Goal: Task Accomplishment & Management: Use online tool/utility

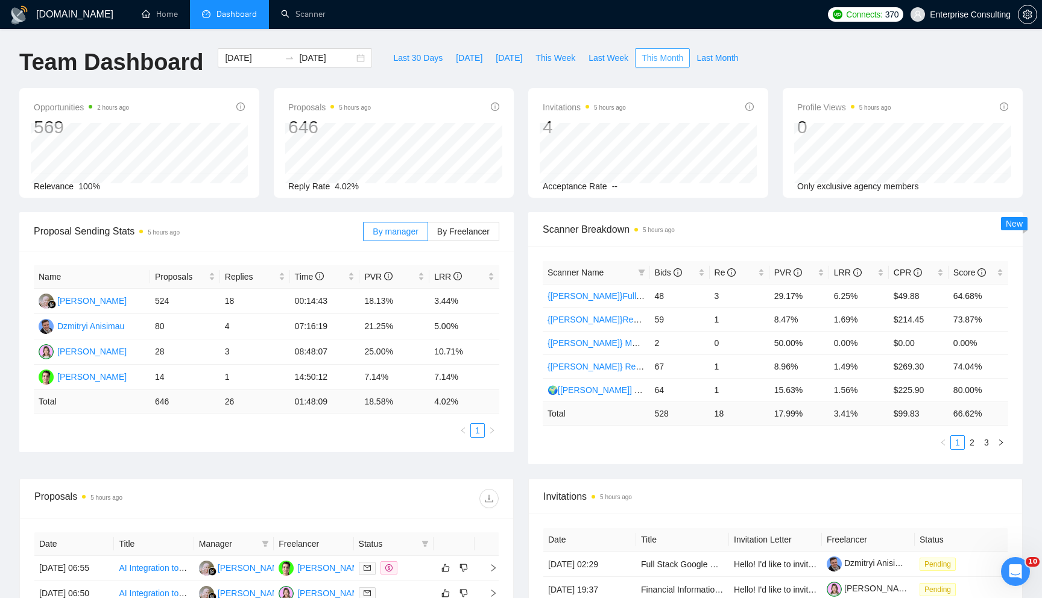
click at [679, 63] on span "This Month" at bounding box center [663, 57] width 42 height 13
click at [709, 65] on button "Last Month" at bounding box center [717, 57] width 55 height 19
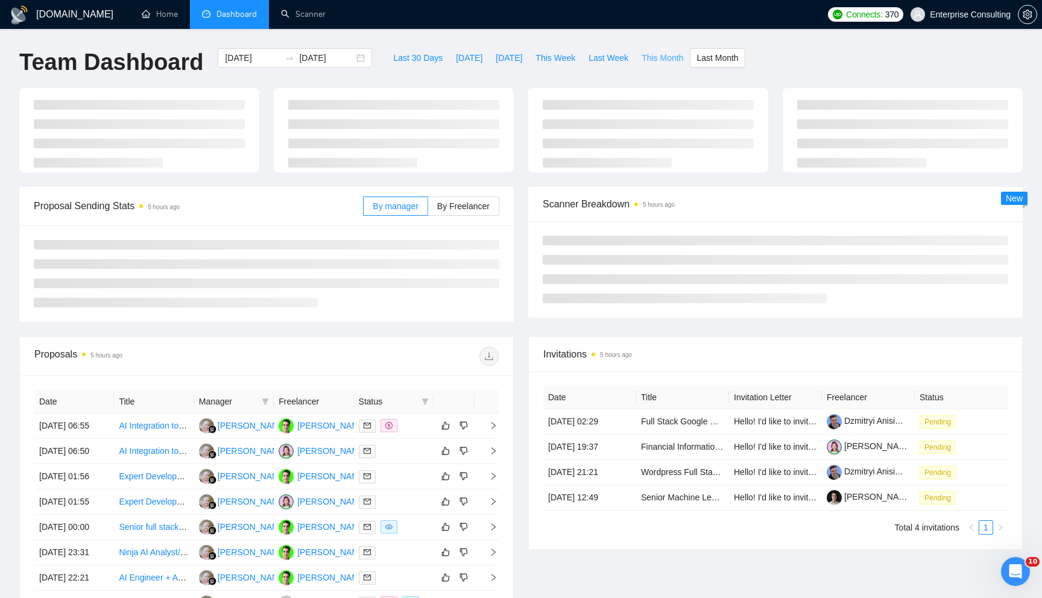
type input "[DATE]"
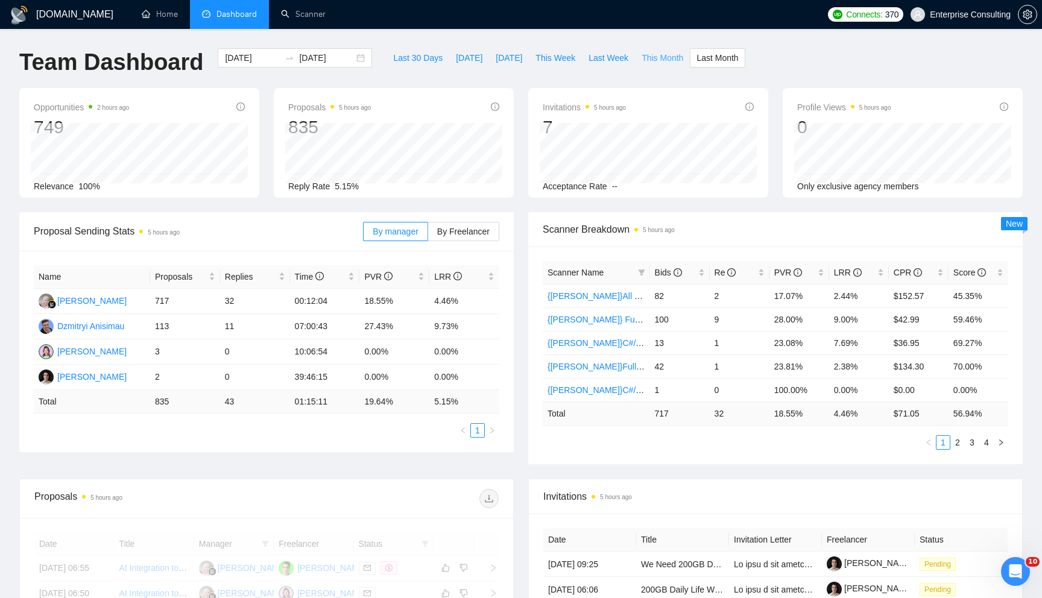
click at [674, 65] on button "This Month" at bounding box center [662, 57] width 55 height 19
type input "[DATE]"
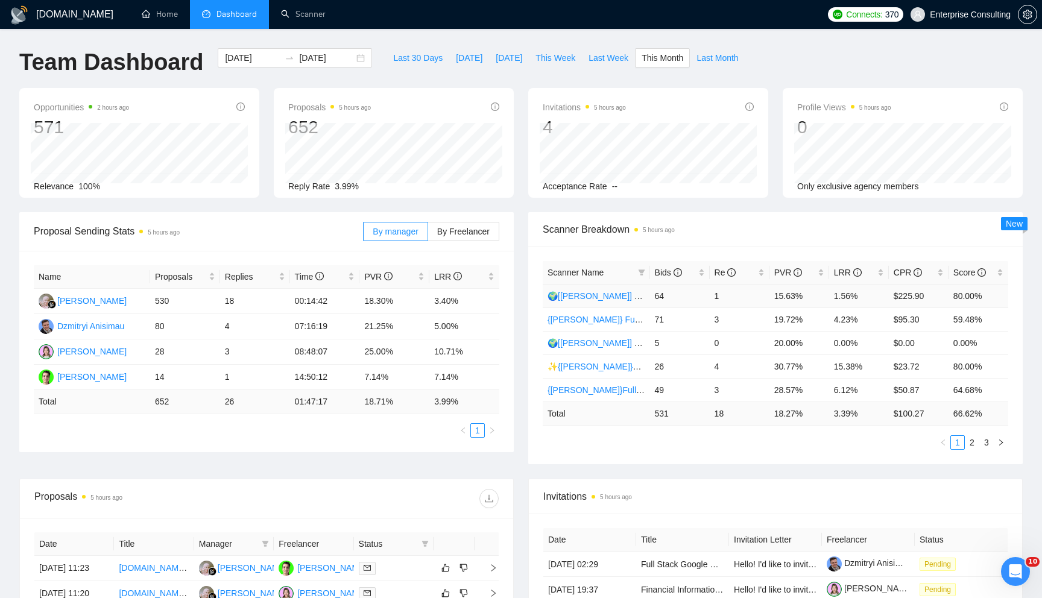
click at [591, 294] on link "🌍[[PERSON_NAME]] Native Mobile WW" at bounding box center [626, 296] width 156 height 10
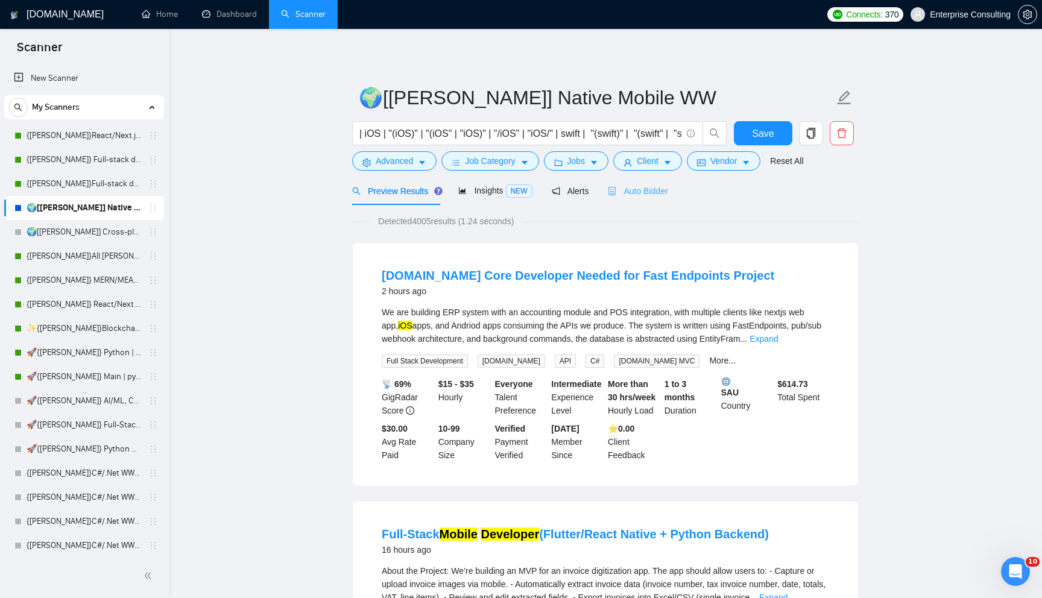
click at [647, 198] on div "Auto Bidder" at bounding box center [638, 191] width 60 height 28
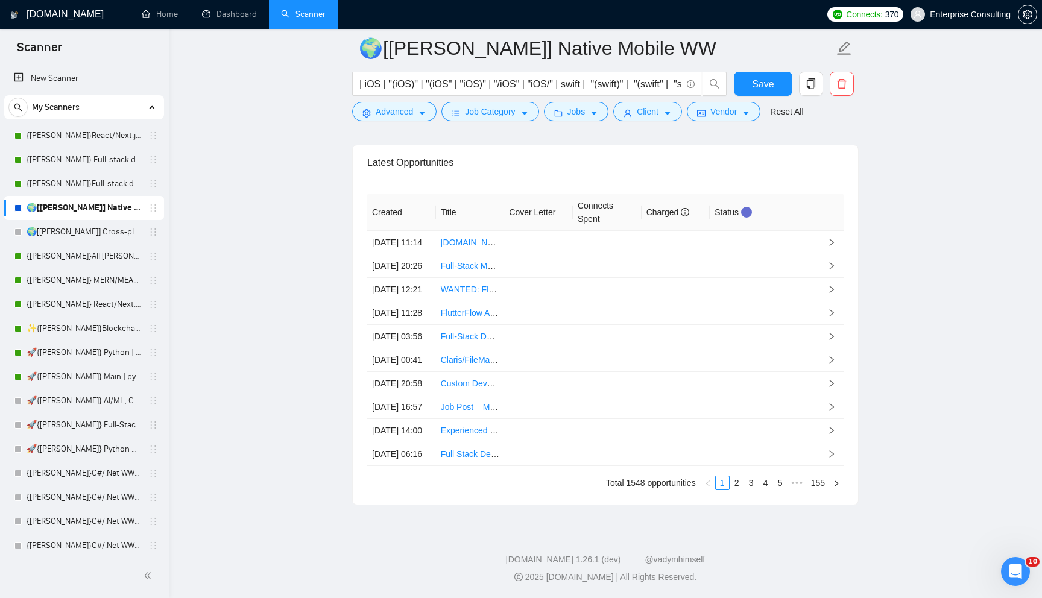
scroll to position [3199, 0]
click at [741, 479] on link "2" at bounding box center [736, 483] width 13 height 13
click at [753, 493] on div "Created Title Cover Letter Connects Spent Charged Status [DATE] 00:57 Android A…" at bounding box center [605, 342] width 505 height 325
click at [753, 487] on link "3" at bounding box center [751, 483] width 13 height 13
click at [770, 479] on link "4" at bounding box center [765, 483] width 13 height 13
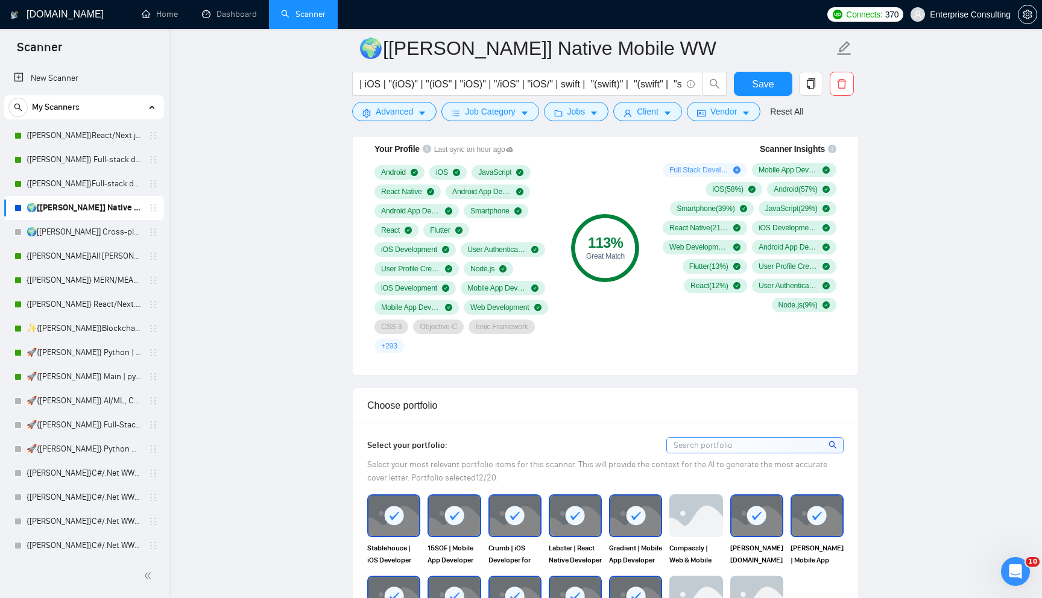
scroll to position [861, 0]
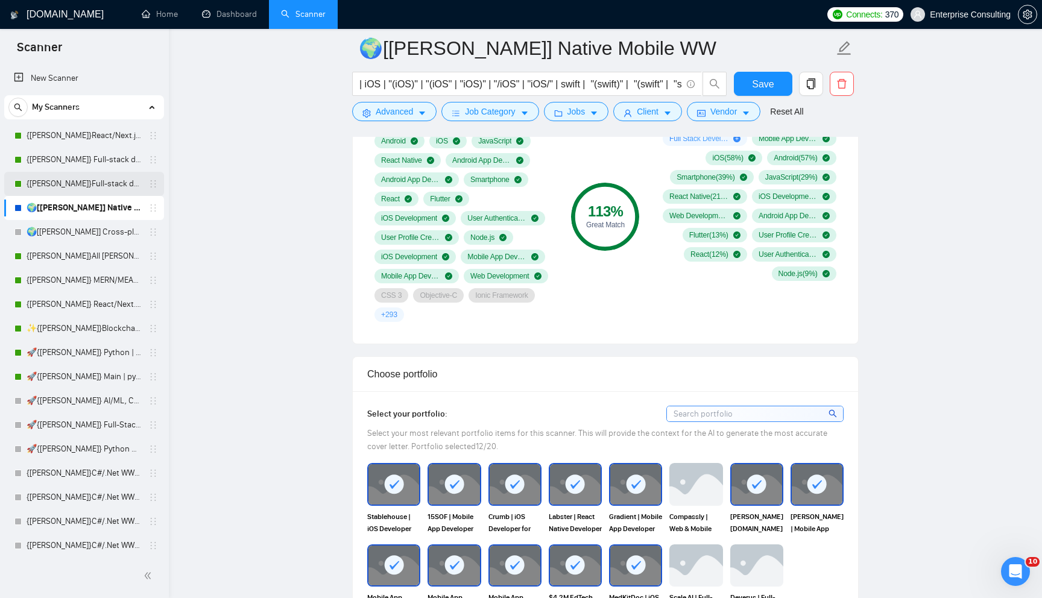
click at [53, 183] on link "{[PERSON_NAME]}Full-stack devs WW (<1 month) - pain point" at bounding box center [84, 184] width 115 height 24
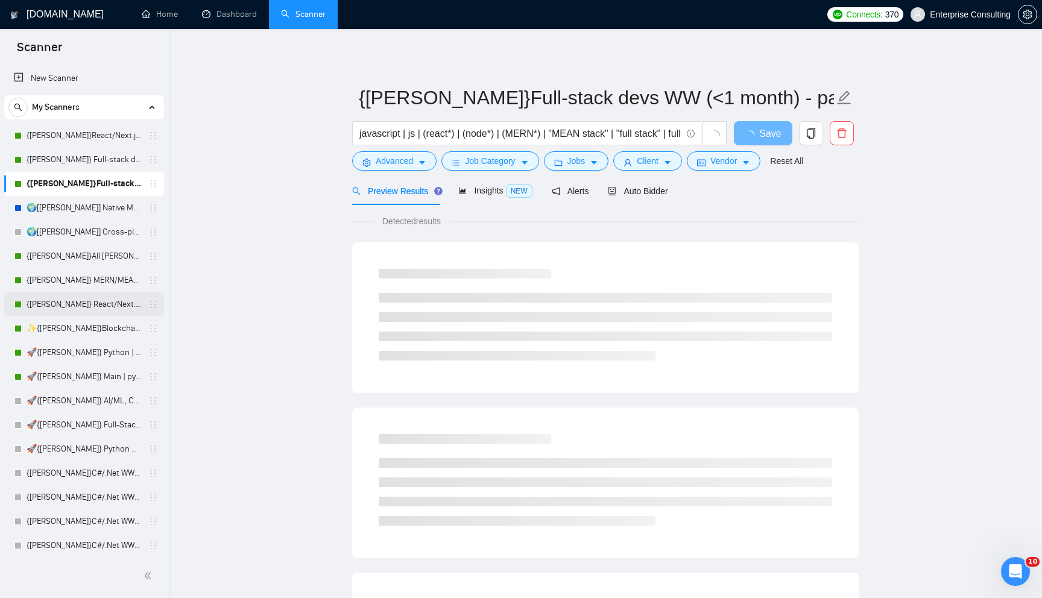
click at [68, 305] on link "{[PERSON_NAME]} React/Next.js/Node.js (Long-term, All Niches)" at bounding box center [84, 305] width 115 height 24
click at [97, 144] on link "{[PERSON_NAME]}React/Next.js/Node.js (Long-term, All Niches)" at bounding box center [84, 136] width 115 height 24
click at [624, 193] on span "Auto Bidder" at bounding box center [638, 191] width 60 height 10
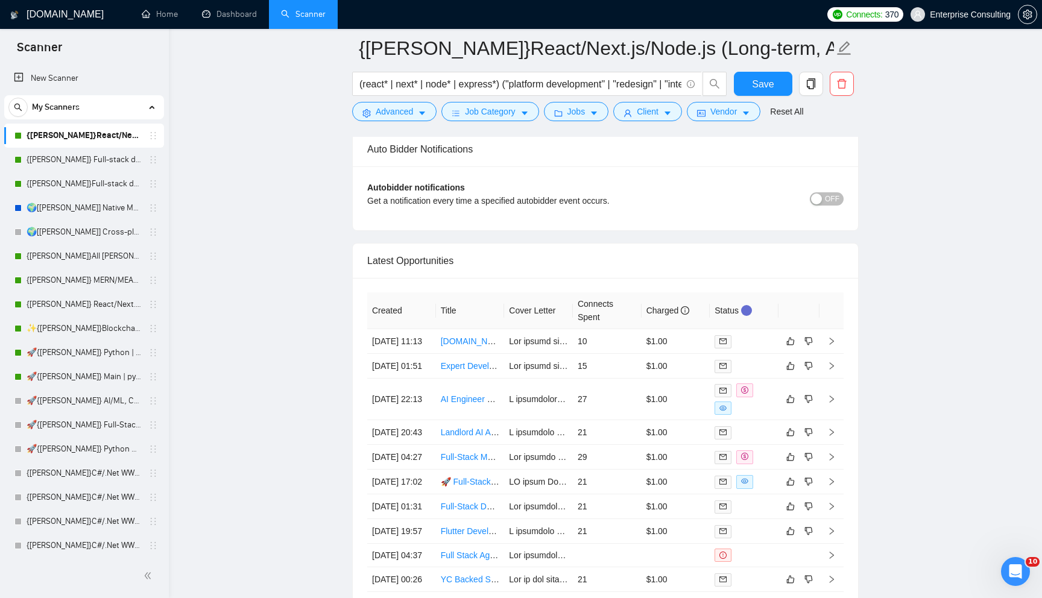
scroll to position [3032, 0]
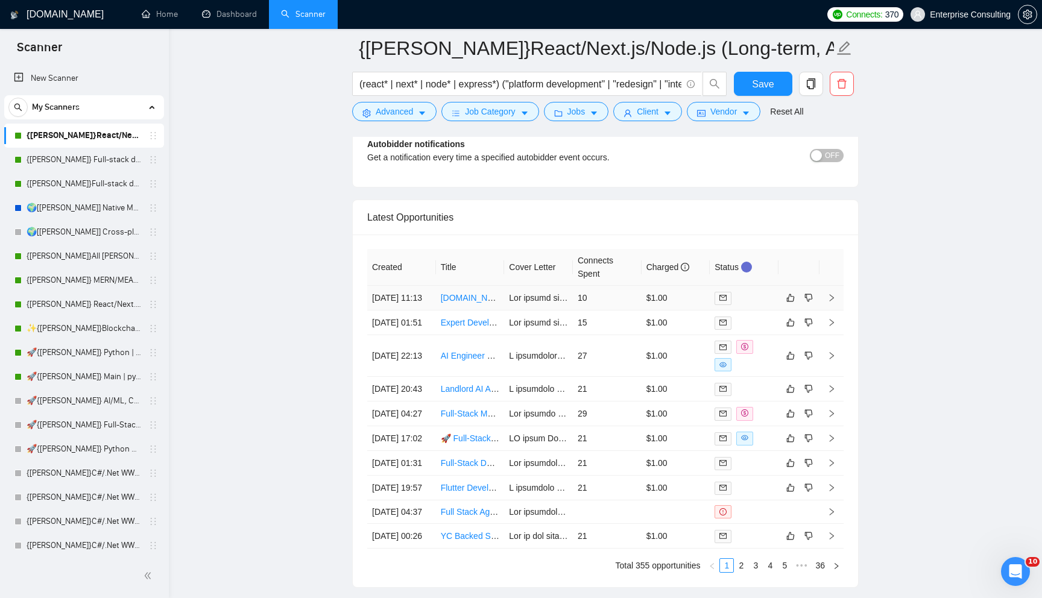
click at [616, 311] on td "10" at bounding box center [607, 298] width 69 height 25
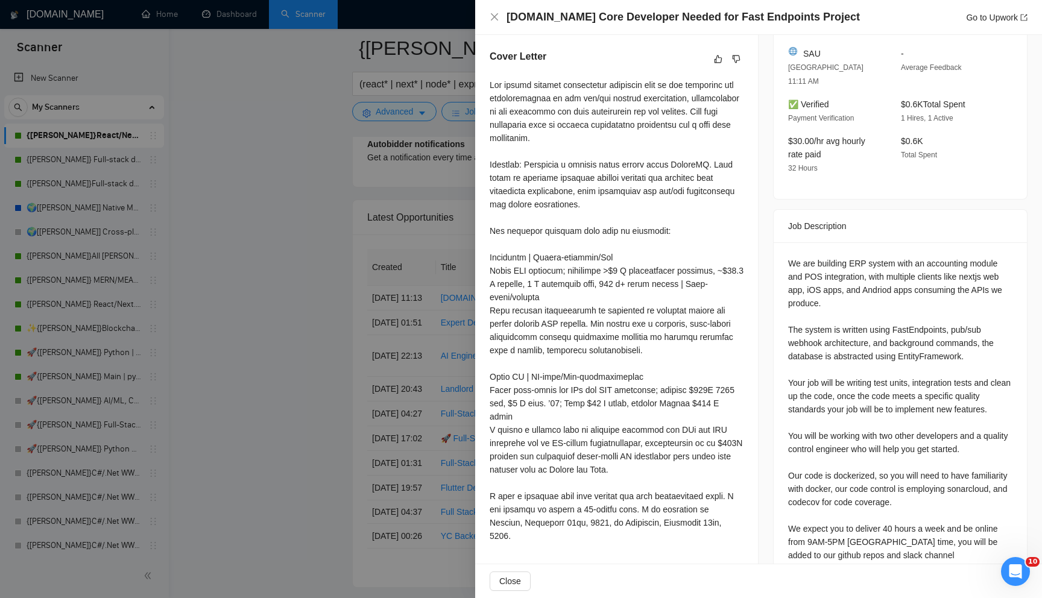
scroll to position [333, 0]
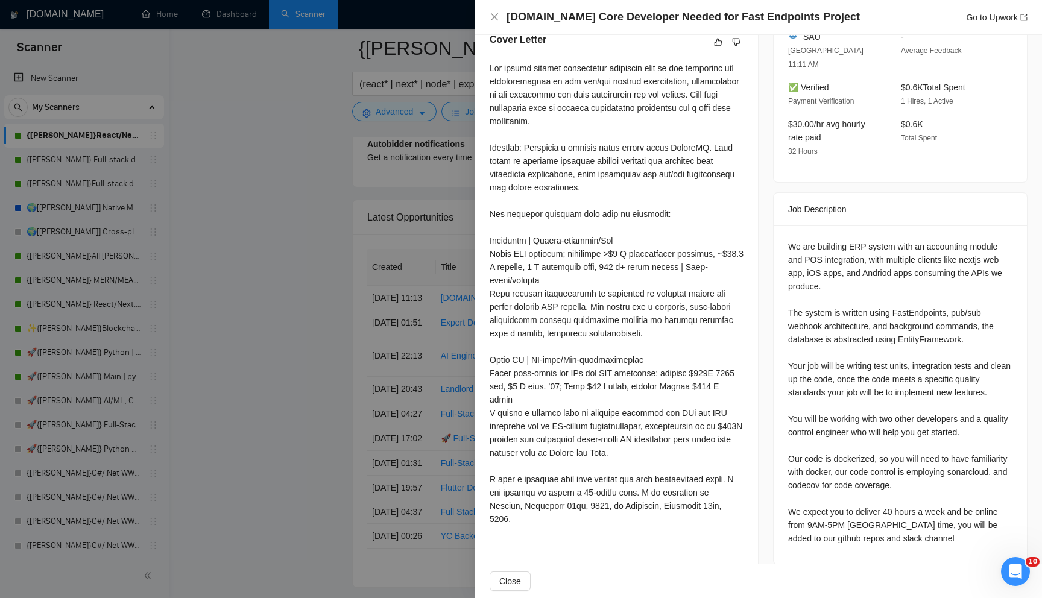
click at [382, 230] on div at bounding box center [521, 299] width 1042 height 598
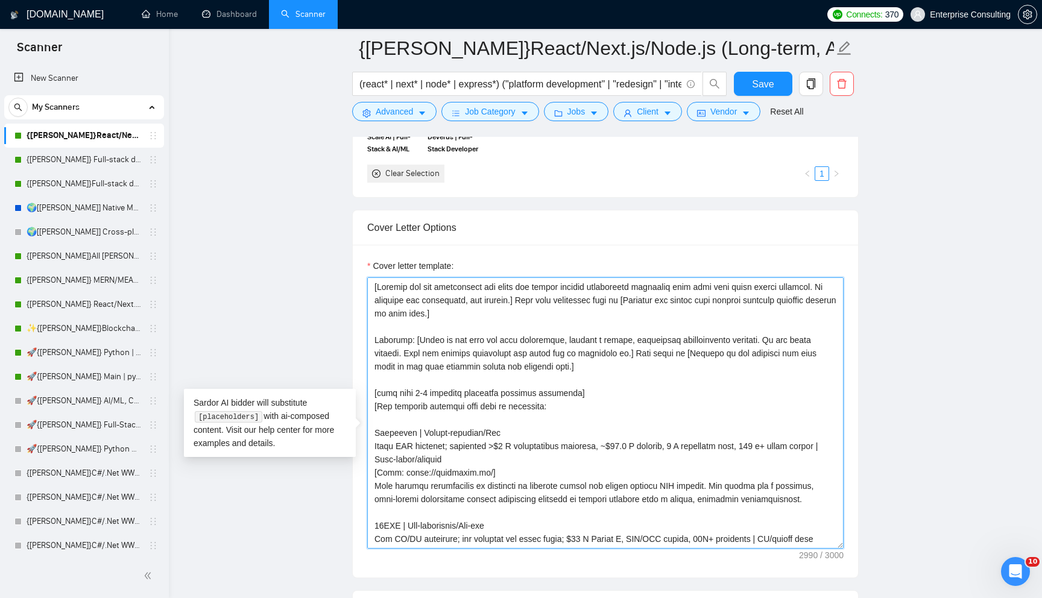
drag, startPoint x: 529, startPoint y: 320, endPoint x: 610, endPoint y: 318, distance: 80.8
click at [610, 318] on textarea "Cover letter template:" at bounding box center [605, 412] width 477 height 271
click at [630, 319] on textarea "Cover letter template:" at bounding box center [605, 412] width 477 height 271
click at [548, 385] on textarea "Cover letter template:" at bounding box center [605, 412] width 477 height 271
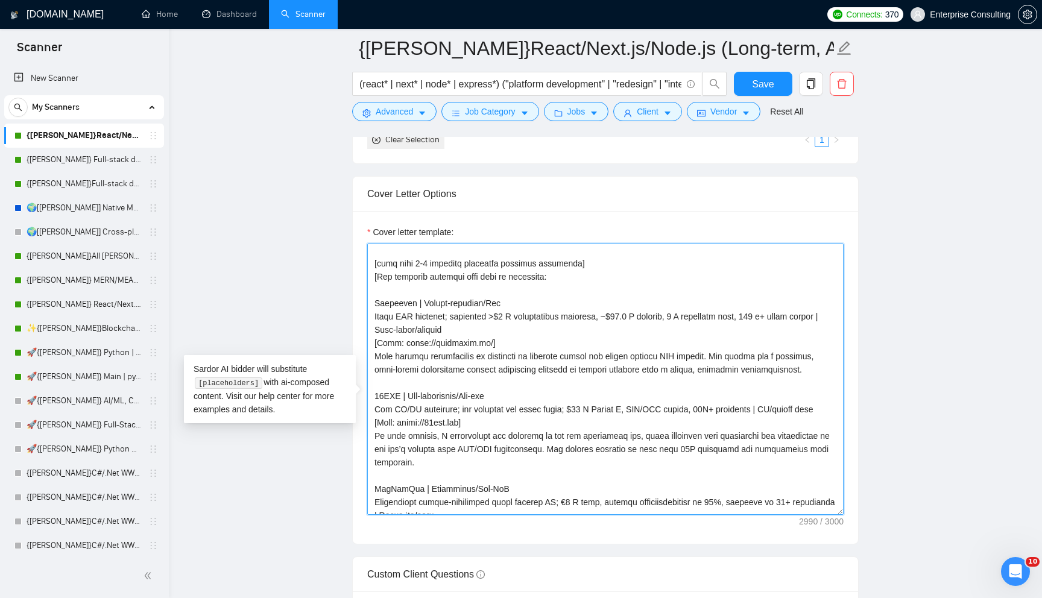
scroll to position [59, 0]
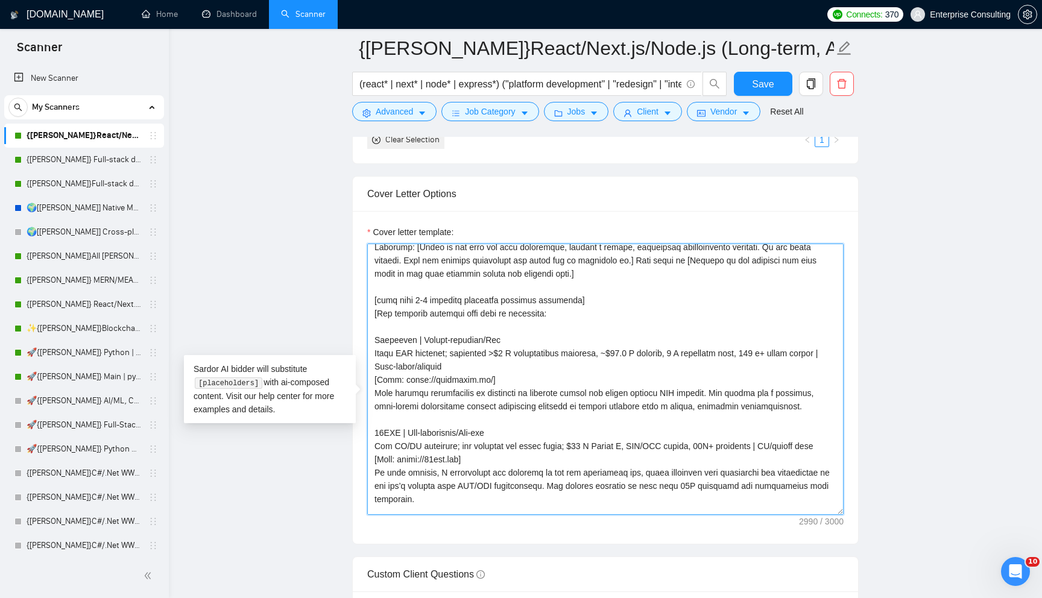
click at [375, 333] on textarea "Cover letter template:" at bounding box center [605, 379] width 477 height 271
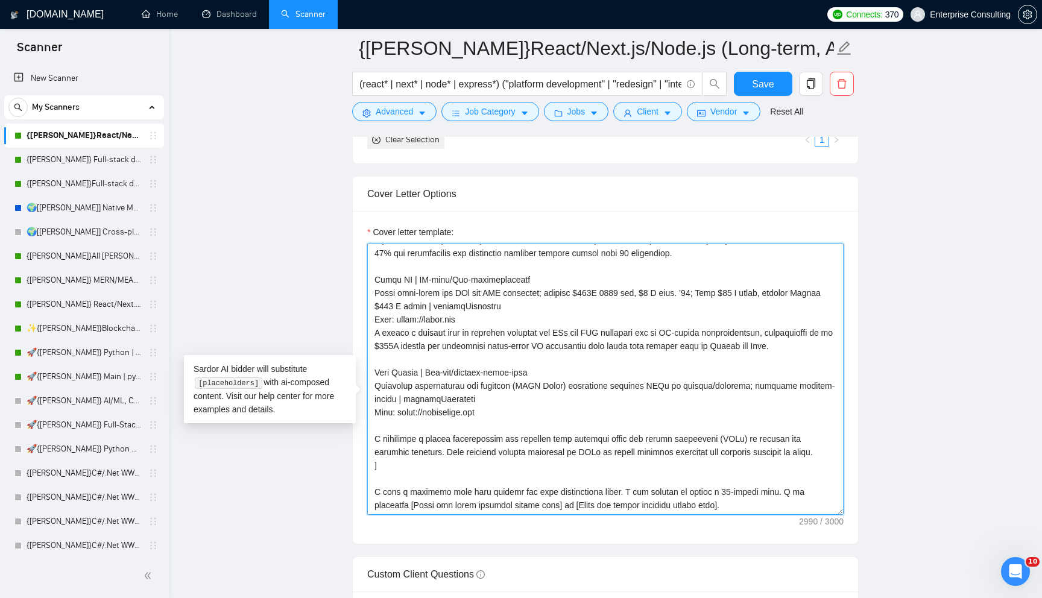
scroll to position [1332, 0]
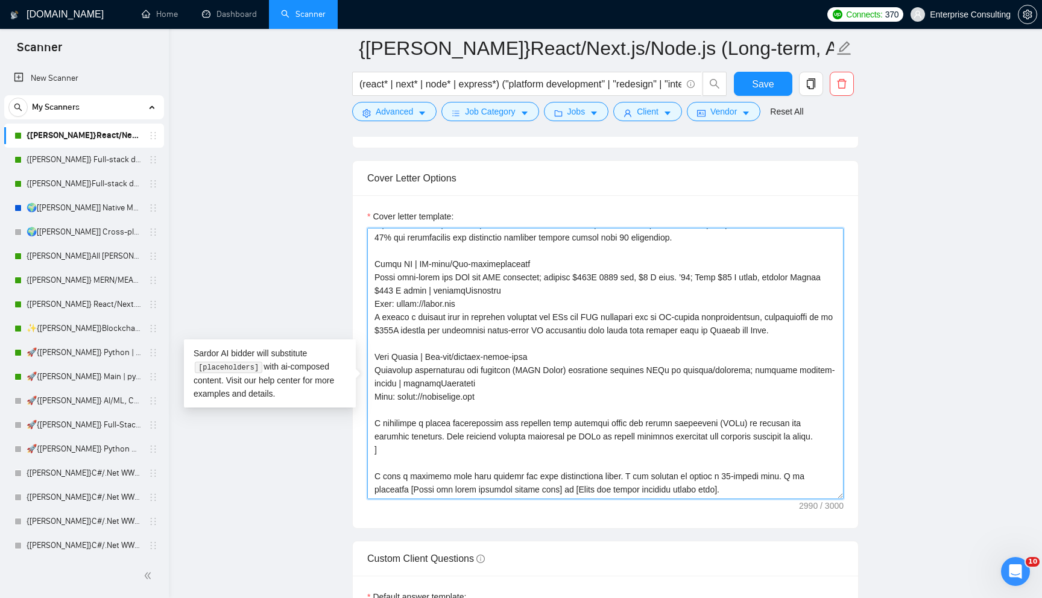
drag, startPoint x: 389, startPoint y: 476, endPoint x: 381, endPoint y: 476, distance: 7.8
click at [381, 476] on textarea "Cover letter template:" at bounding box center [605, 363] width 477 height 271
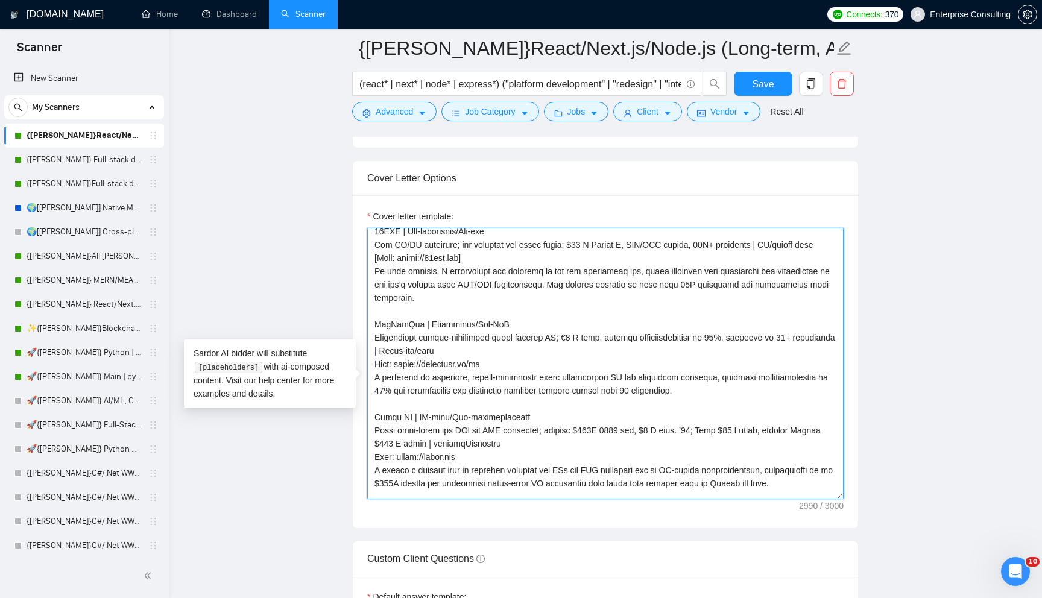
scroll to position [0, 0]
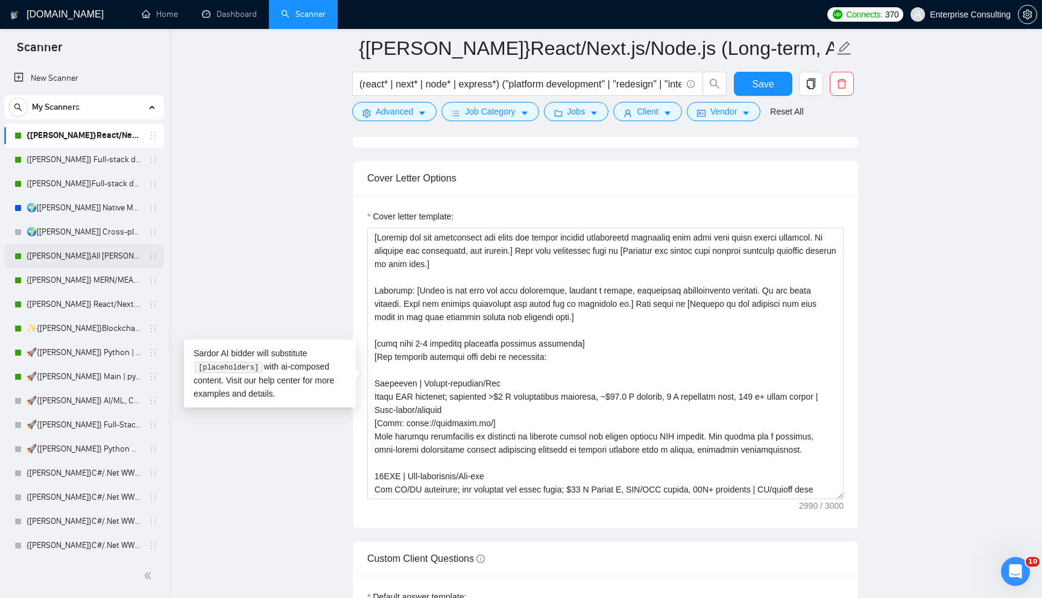
click at [71, 256] on link "{[PERSON_NAME]}All [PERSON_NAME] - web [НАДО ПЕРЕДЕЛАТЬ]" at bounding box center [84, 256] width 115 height 24
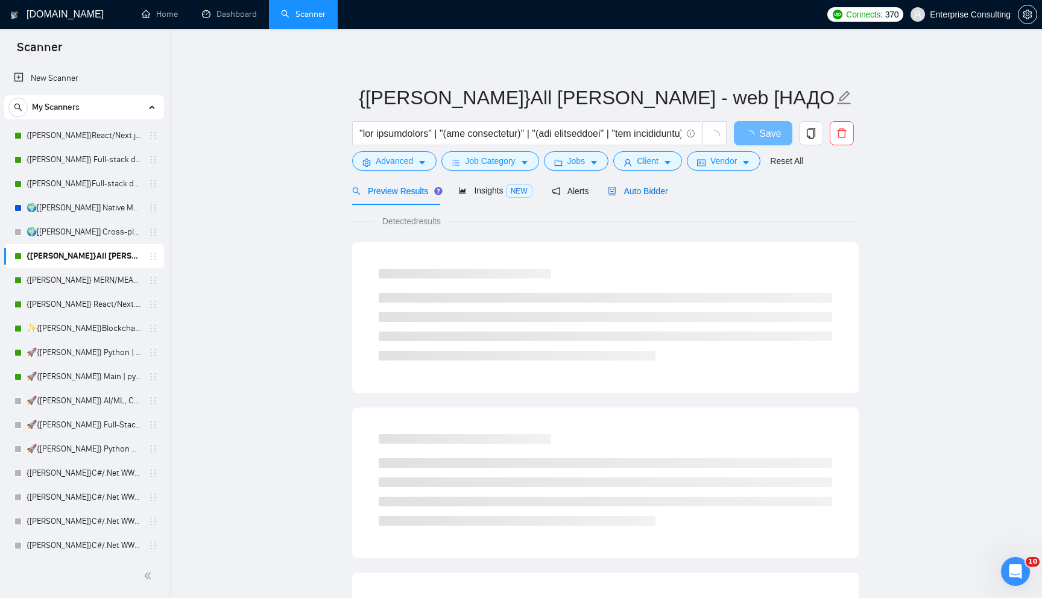
click at [653, 192] on span "Auto Bidder" at bounding box center [638, 191] width 60 height 10
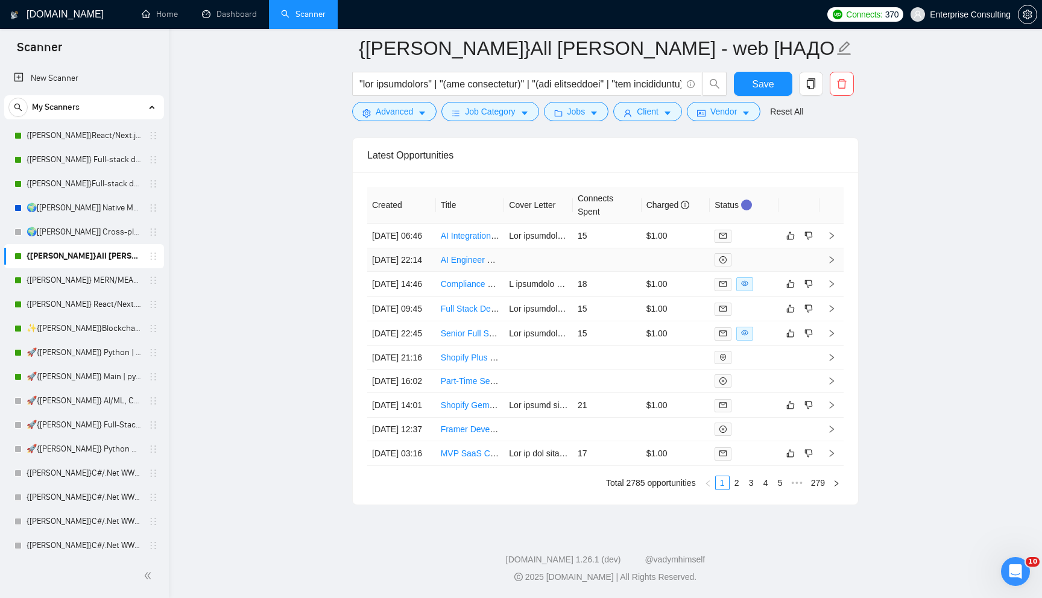
scroll to position [3163, 0]
click at [779, 490] on link "5" at bounding box center [780, 483] width 13 height 13
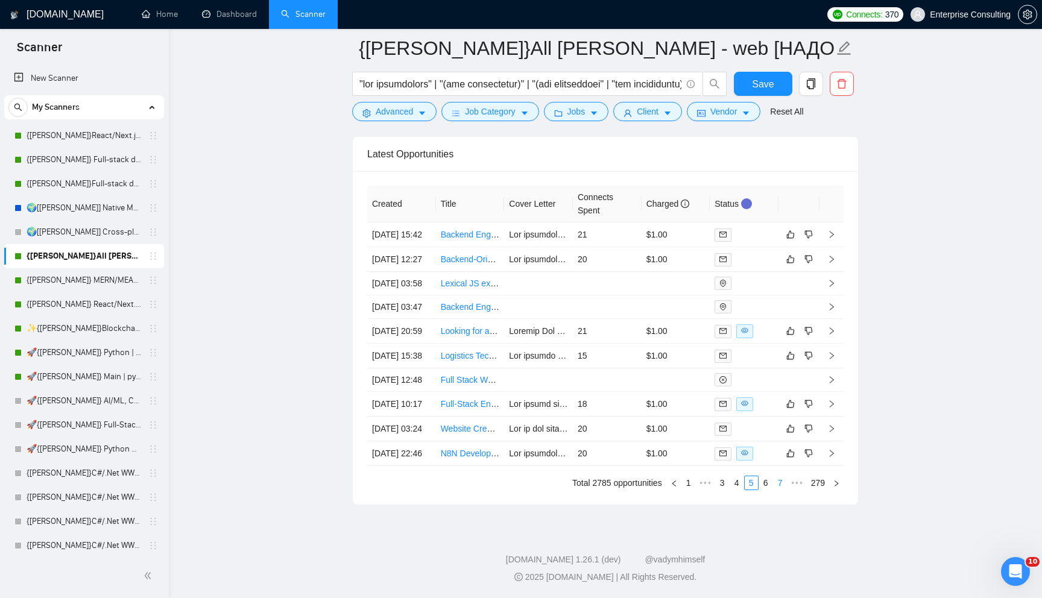
click at [784, 490] on link "7" at bounding box center [780, 483] width 13 height 13
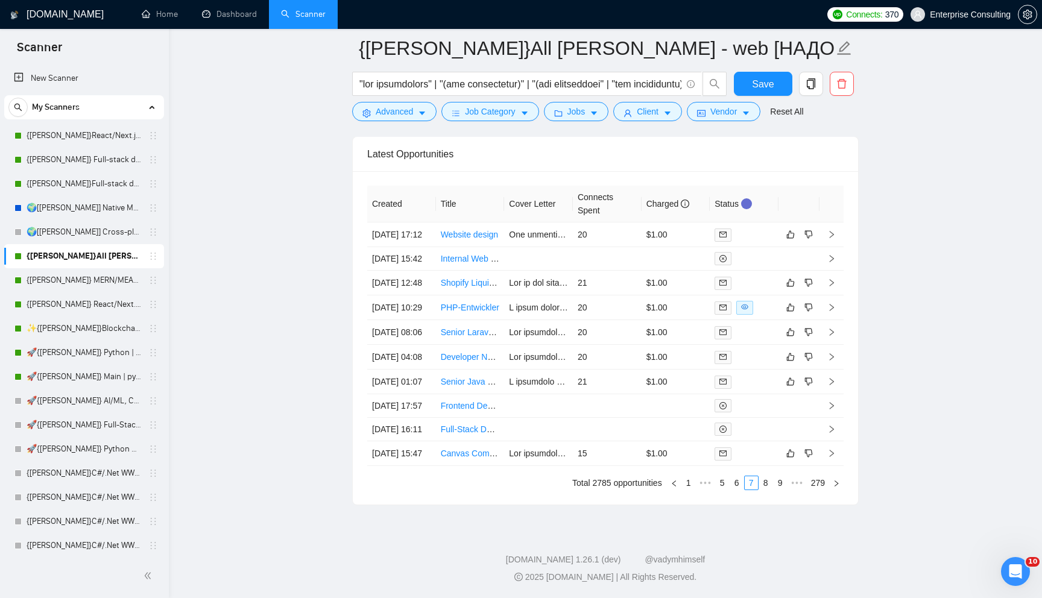
click at [783, 490] on link "9" at bounding box center [780, 483] width 13 height 13
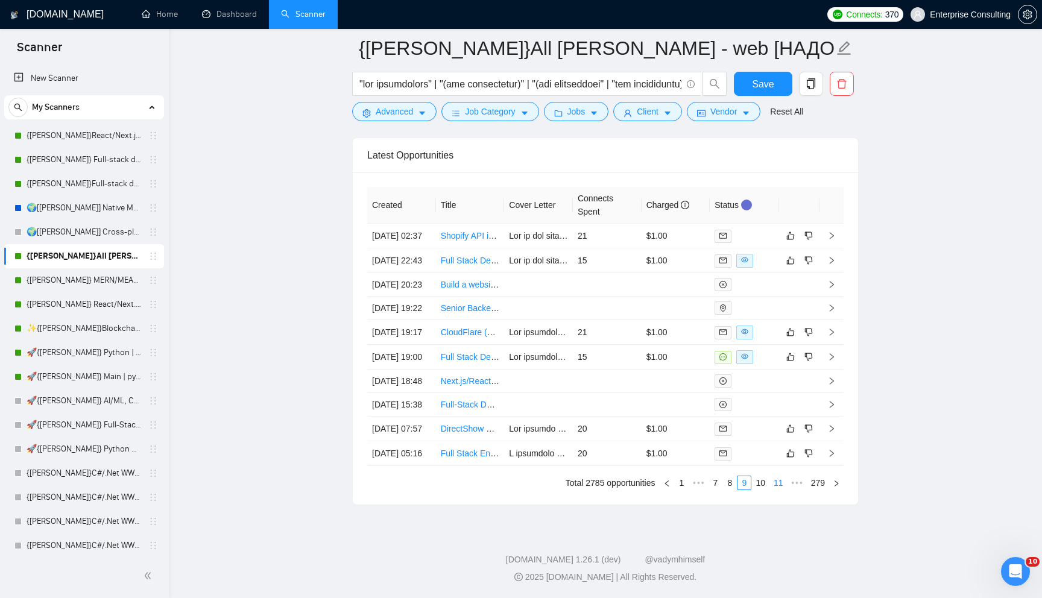
click at [781, 490] on link "11" at bounding box center [778, 483] width 17 height 13
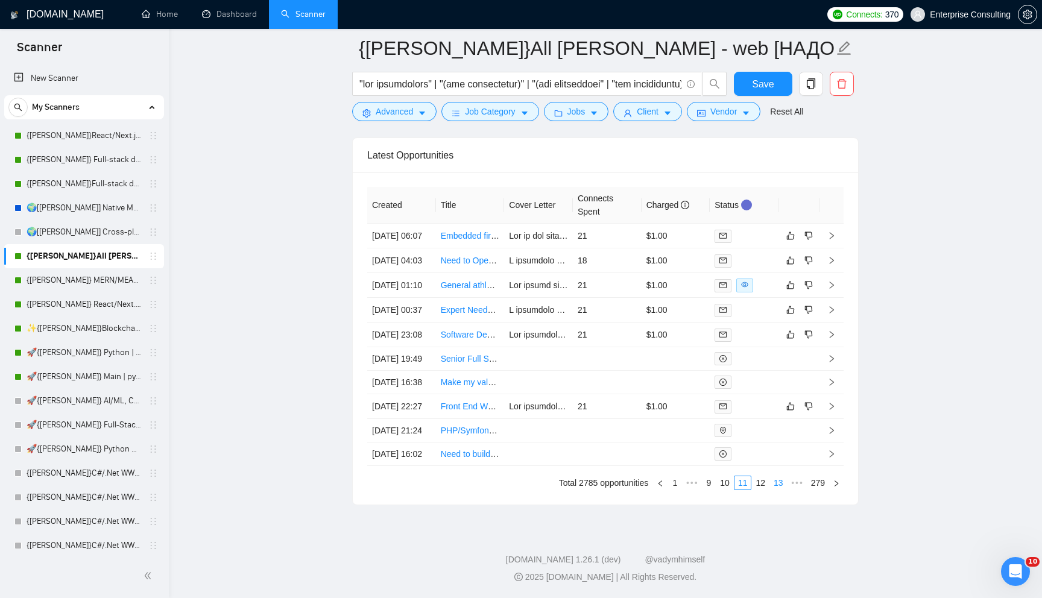
click at [781, 490] on link "13" at bounding box center [778, 483] width 17 height 13
click at [781, 490] on link "15" at bounding box center [778, 483] width 17 height 13
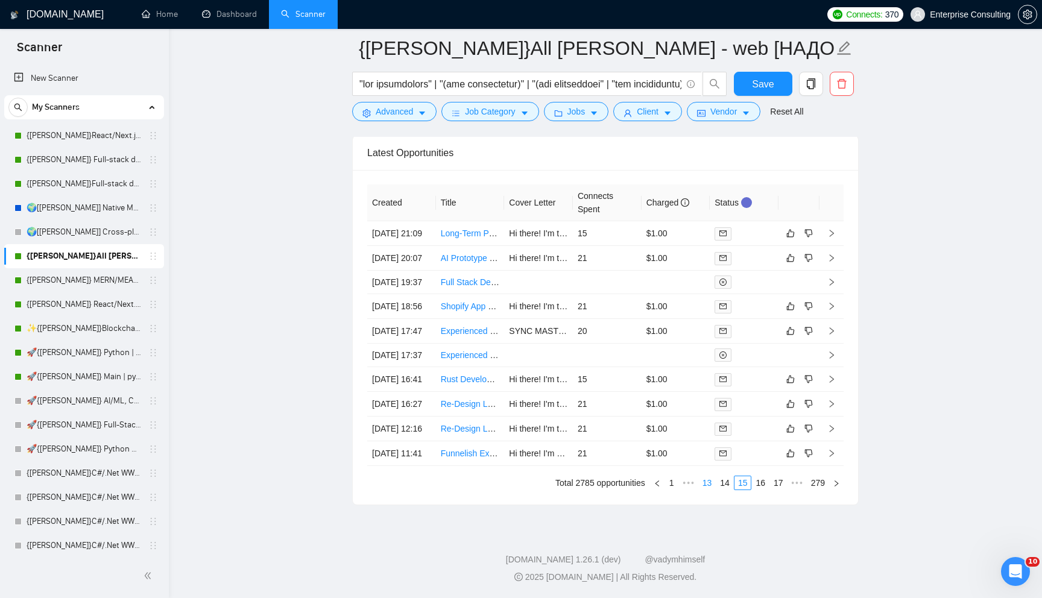
click at [704, 490] on link "13" at bounding box center [707, 483] width 17 height 13
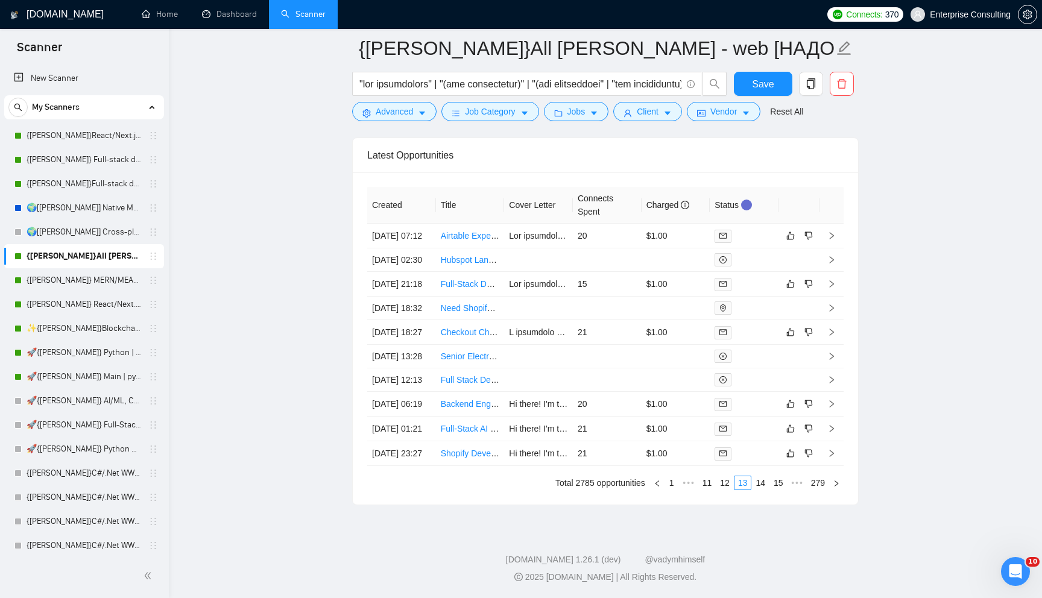
click at [89, 26] on div "[DOMAIN_NAME]" at bounding box center [60, 14] width 100 height 29
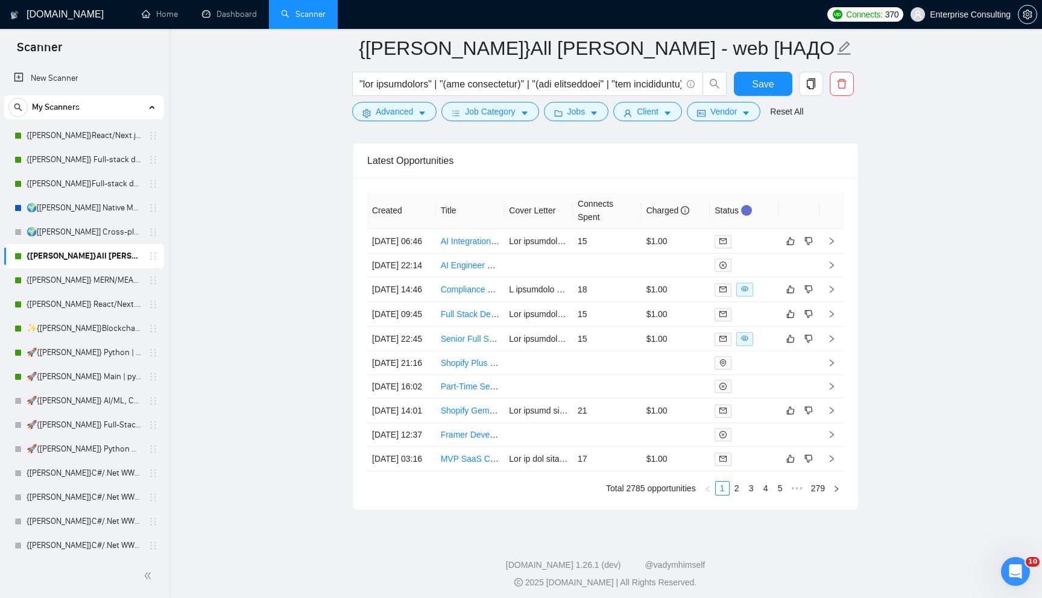
scroll to position [3180, 0]
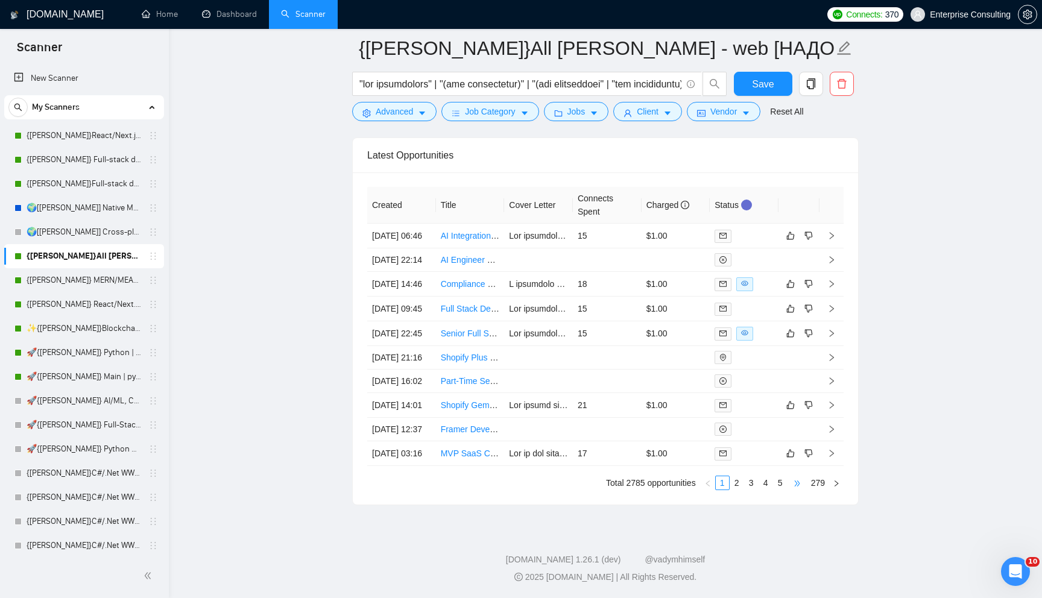
click at [790, 485] on span "•••" at bounding box center [797, 483] width 19 height 14
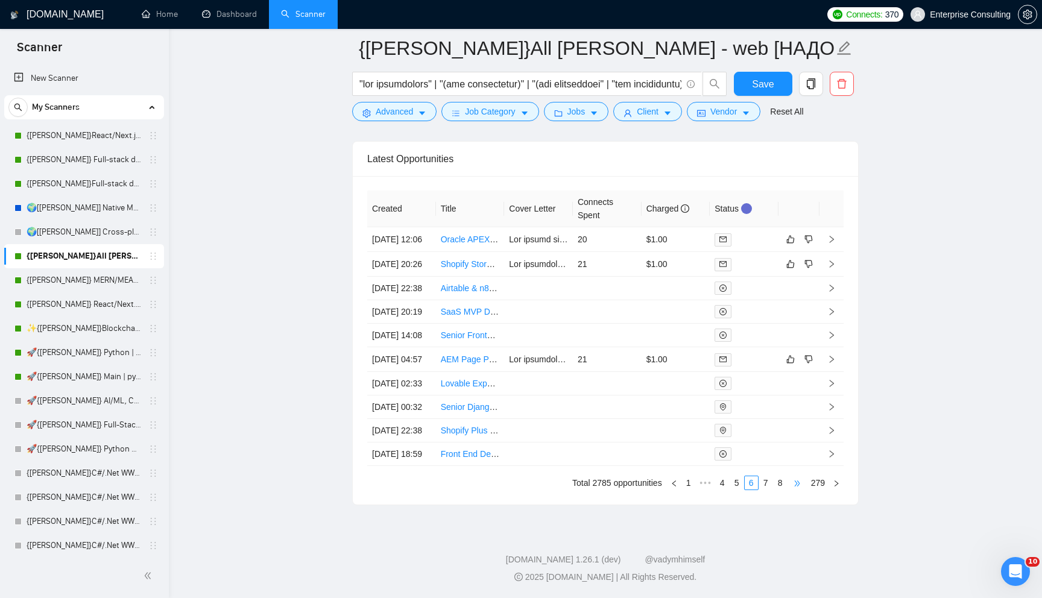
click at [796, 485] on span "•••" at bounding box center [797, 483] width 19 height 14
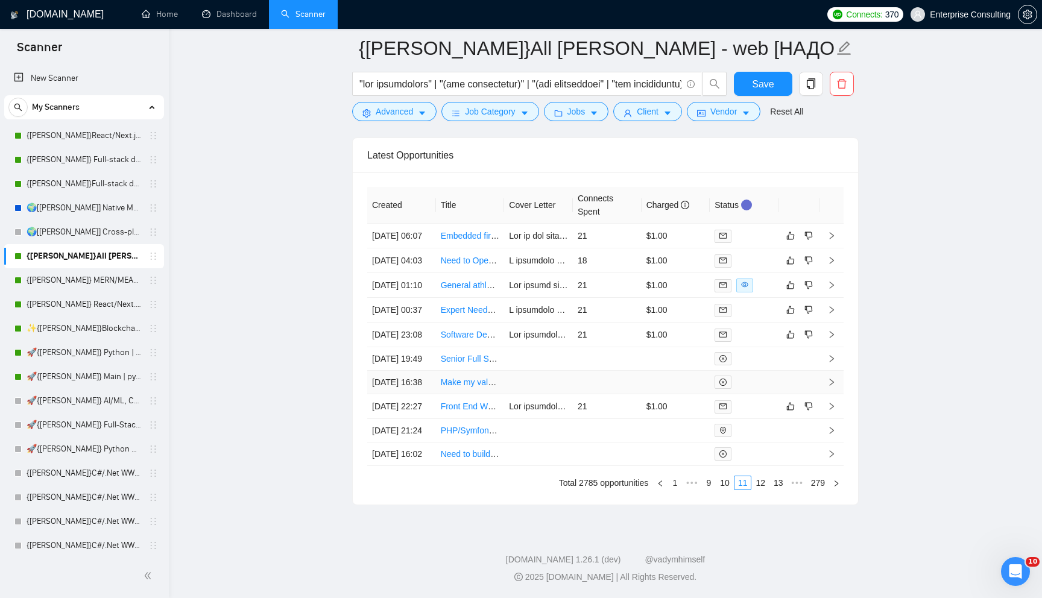
scroll to position [3158, 0]
click at [773, 490] on link "13" at bounding box center [778, 483] width 17 height 13
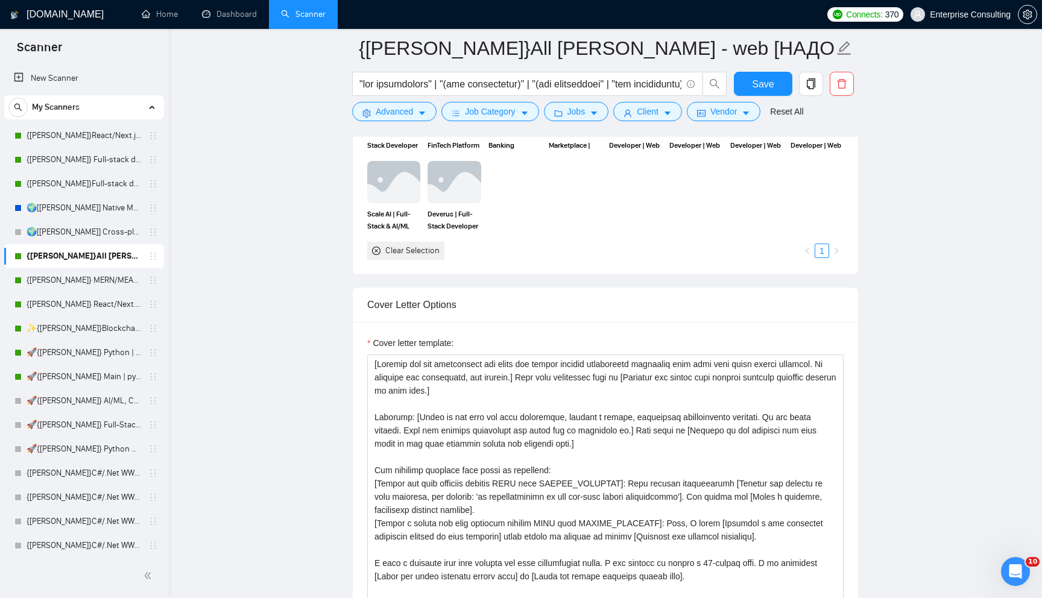
scroll to position [1148, 0]
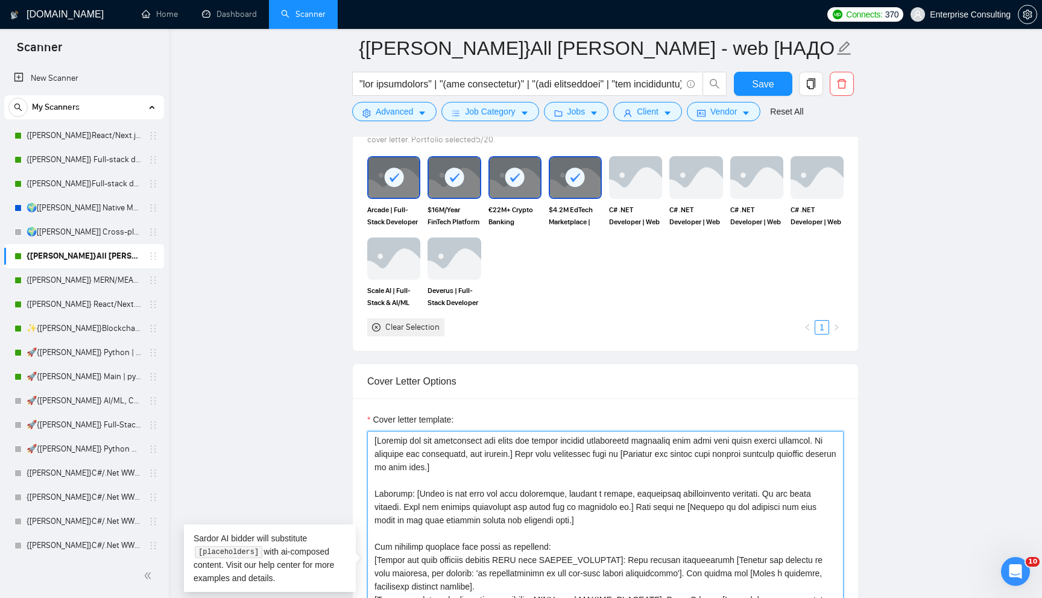
drag, startPoint x: 402, startPoint y: 456, endPoint x: 424, endPoint y: 460, distance: 22.6
click at [424, 460] on textarea "Cover letter template:" at bounding box center [605, 566] width 477 height 271
drag, startPoint x: 412, startPoint y: 449, endPoint x: 420, endPoint y: 518, distance: 69.8
click at [420, 518] on textarea "Cover letter template:" at bounding box center [605, 566] width 477 height 271
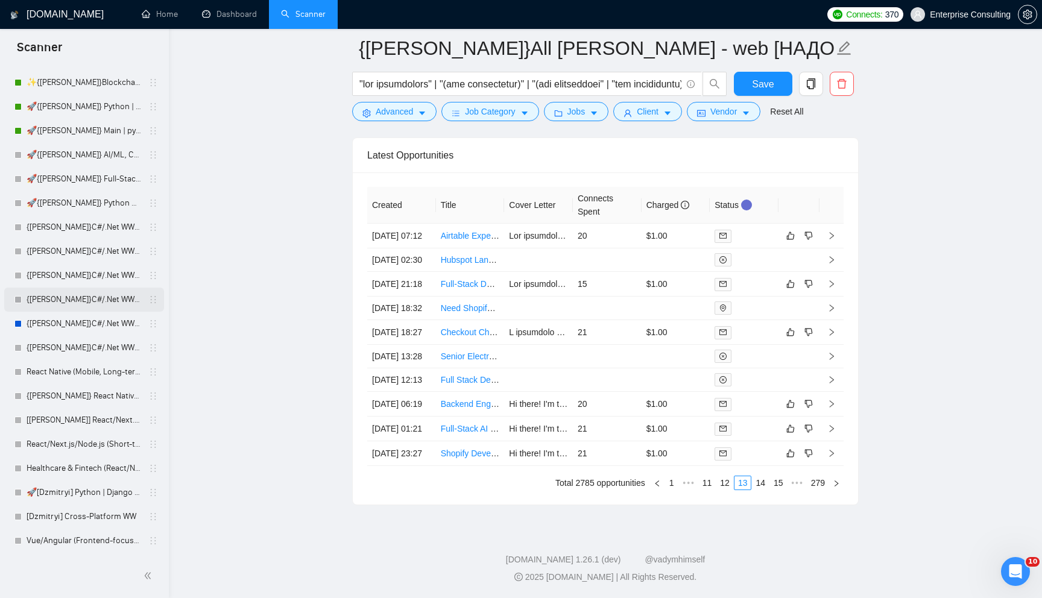
scroll to position [306, 0]
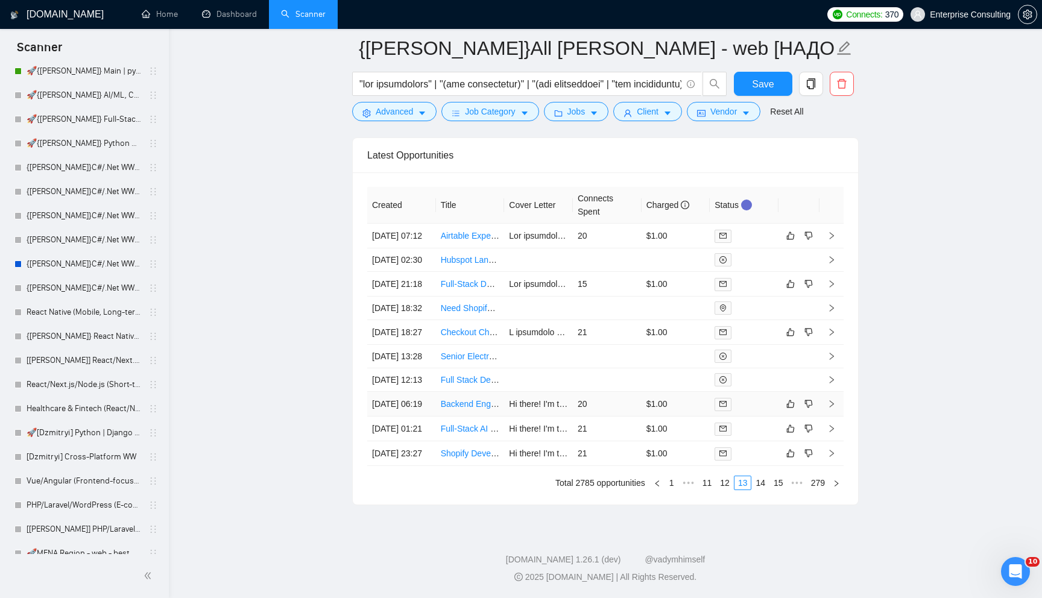
click at [603, 407] on td "20" at bounding box center [607, 404] width 69 height 25
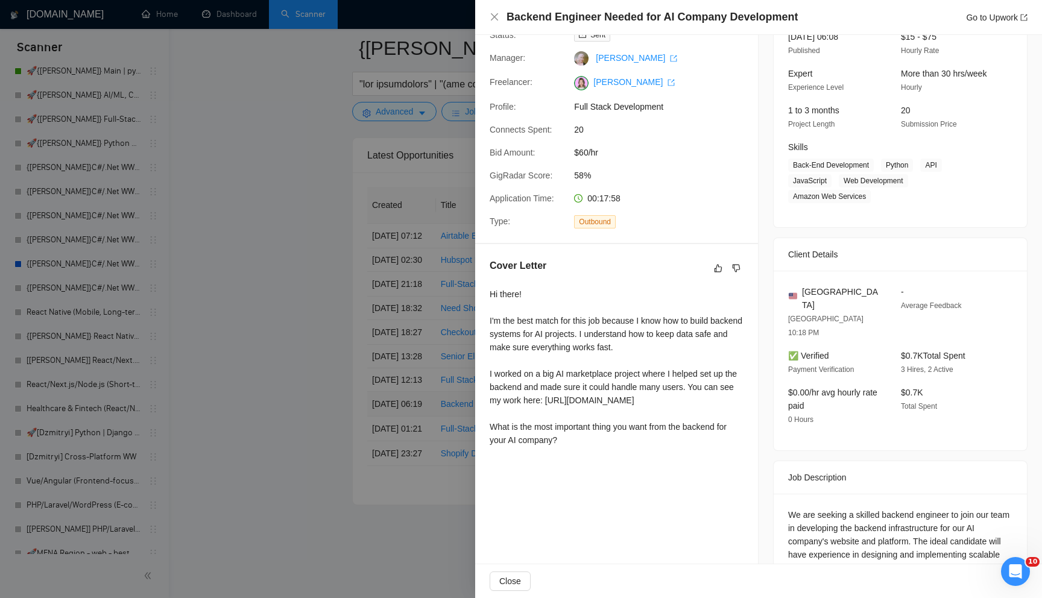
scroll to position [100, 0]
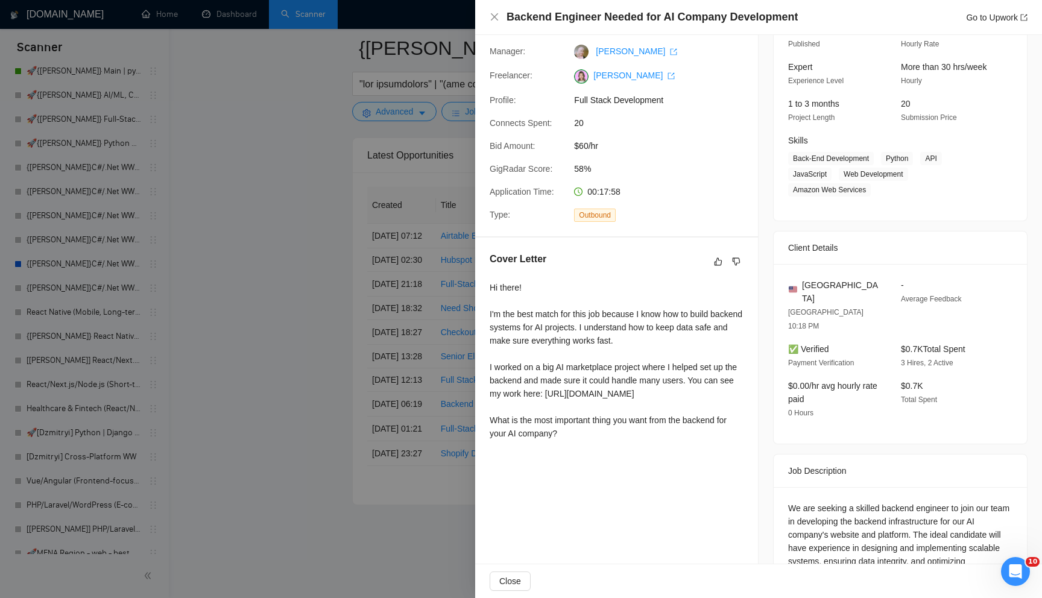
click at [319, 235] on div at bounding box center [521, 299] width 1042 height 598
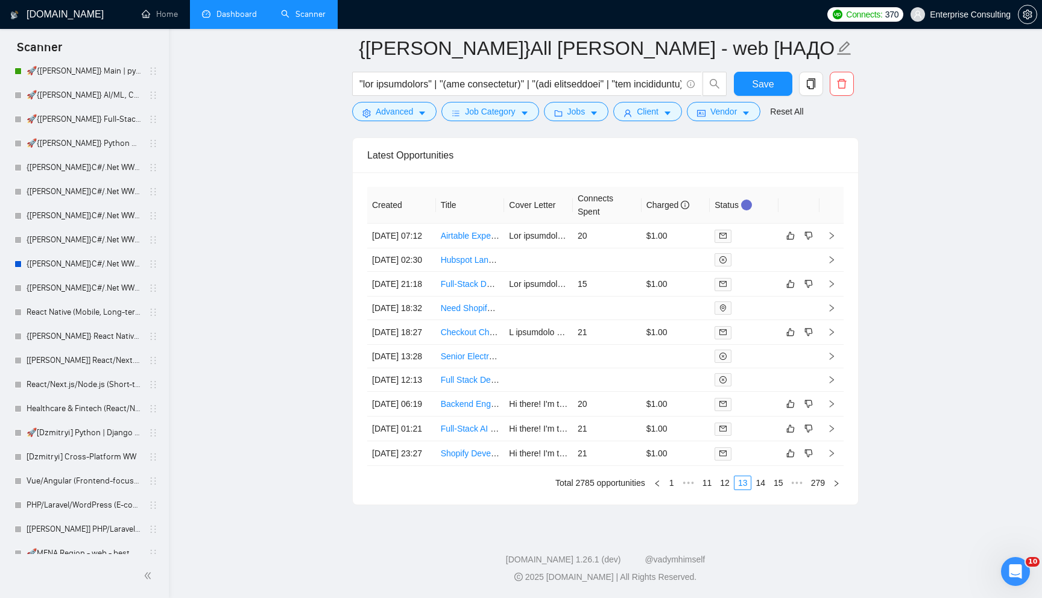
click at [246, 19] on link "Dashboard" at bounding box center [229, 14] width 55 height 10
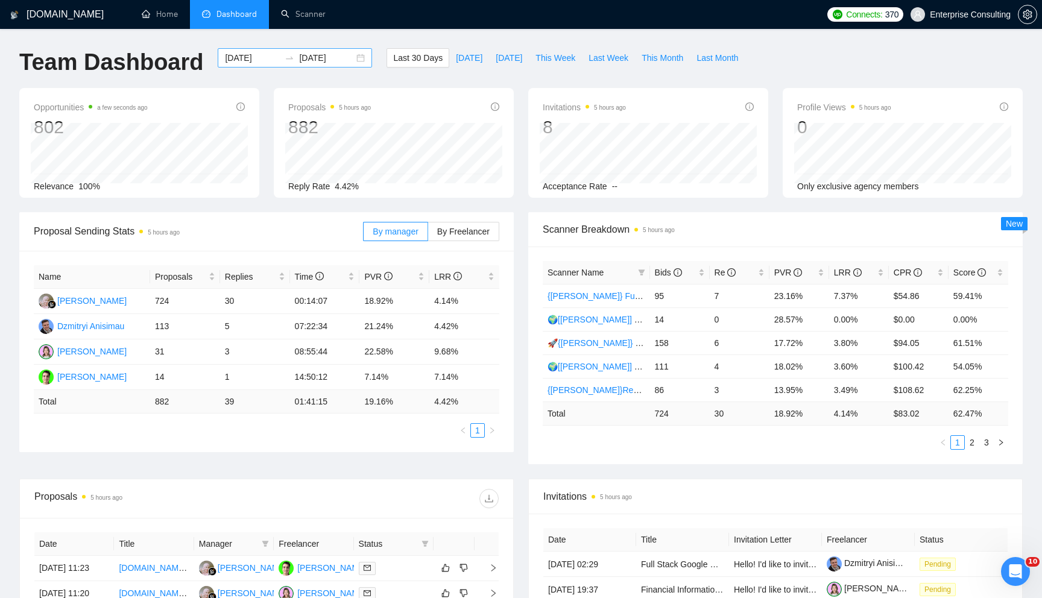
click at [350, 60] on div "[DATE] [DATE]" at bounding box center [295, 57] width 154 height 19
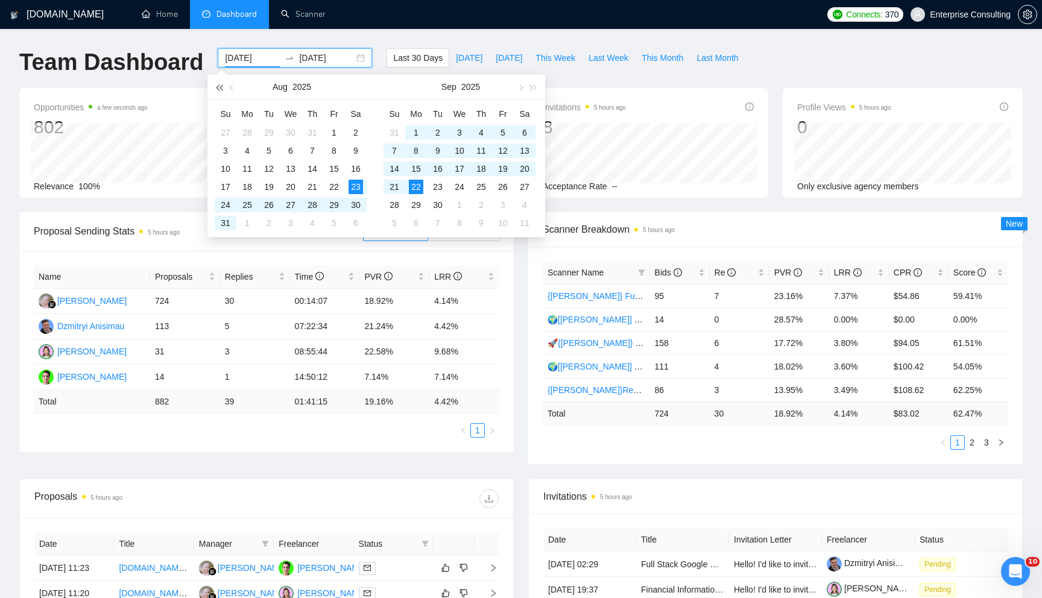
click at [222, 88] on span "button" at bounding box center [219, 87] width 6 height 6
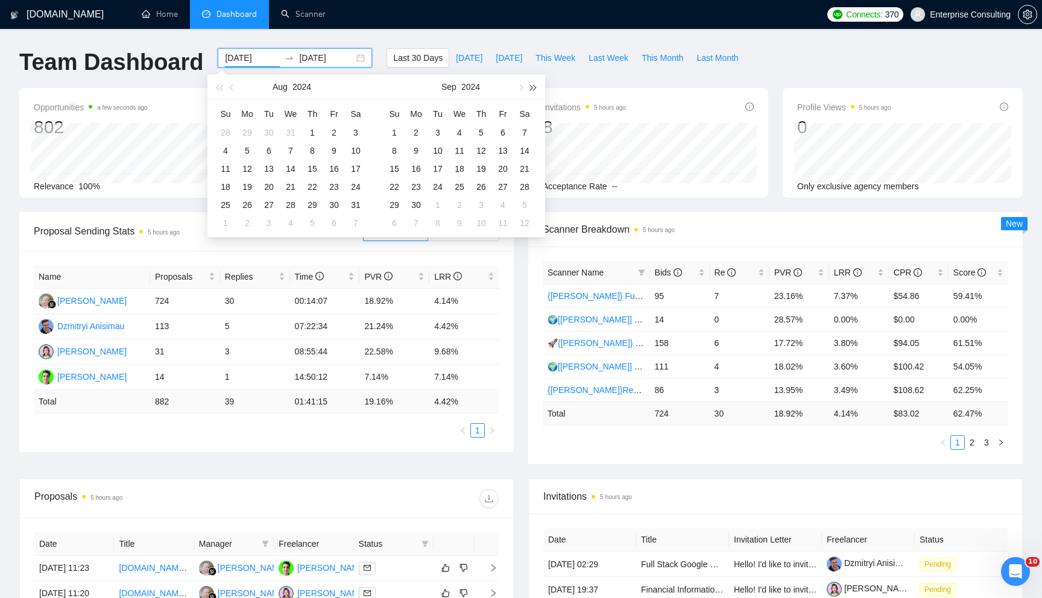
click at [537, 84] on button "button" at bounding box center [533, 87] width 13 height 24
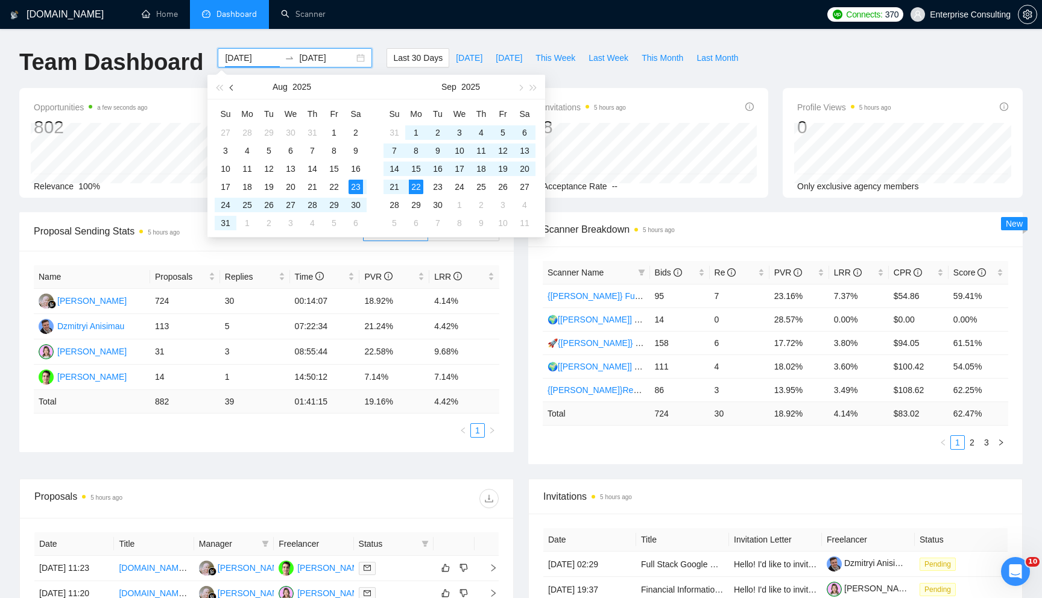
click at [231, 89] on span "button" at bounding box center [233, 87] width 6 height 6
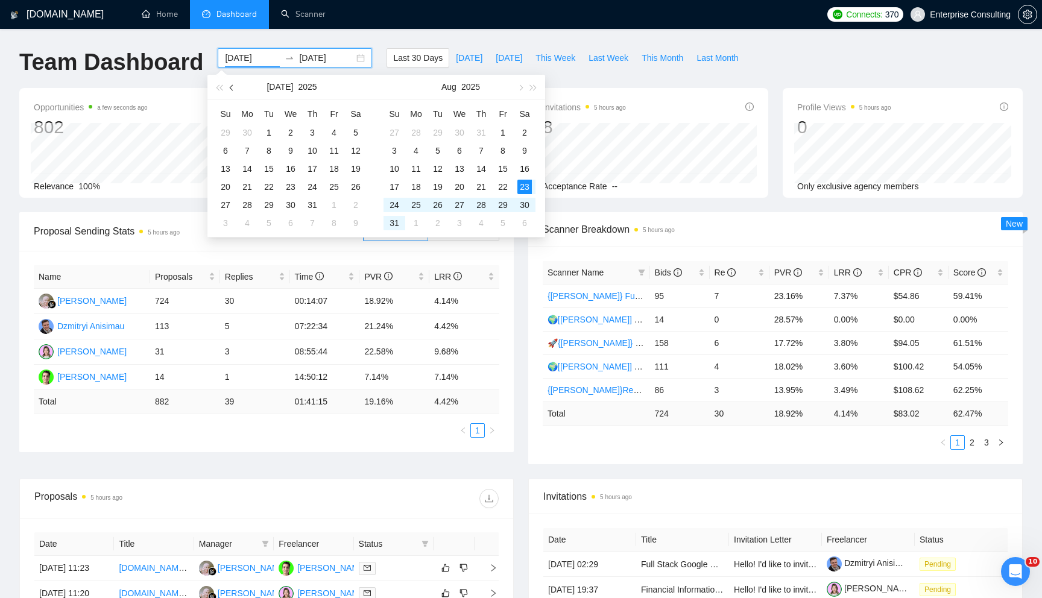
click at [231, 89] on span "button" at bounding box center [233, 87] width 6 height 6
type input "[DATE]"
click at [224, 128] on div "1" at bounding box center [225, 132] width 14 height 14
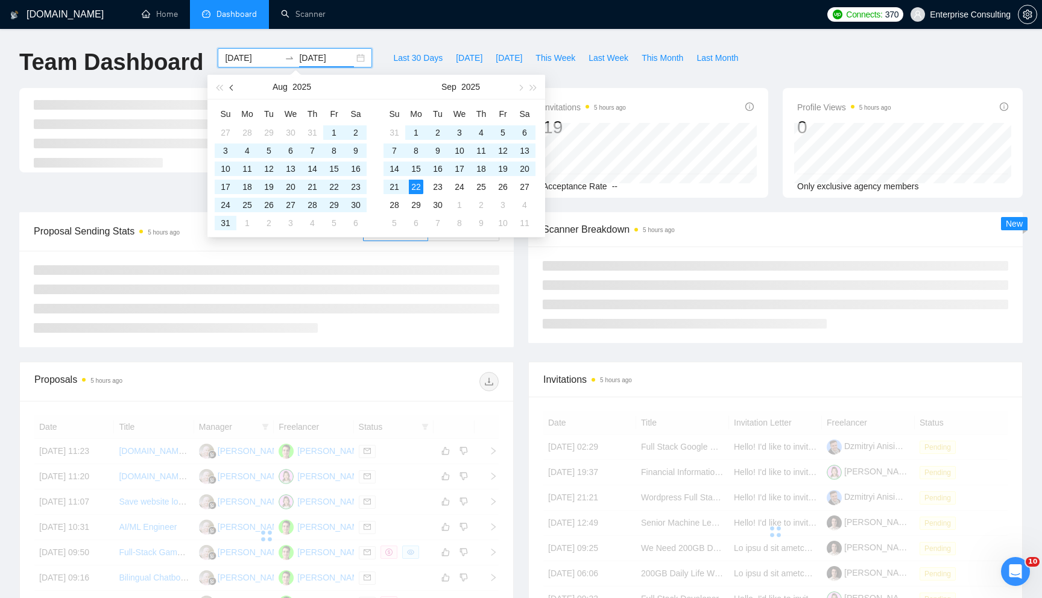
click at [233, 86] on span "button" at bounding box center [233, 87] width 6 height 6
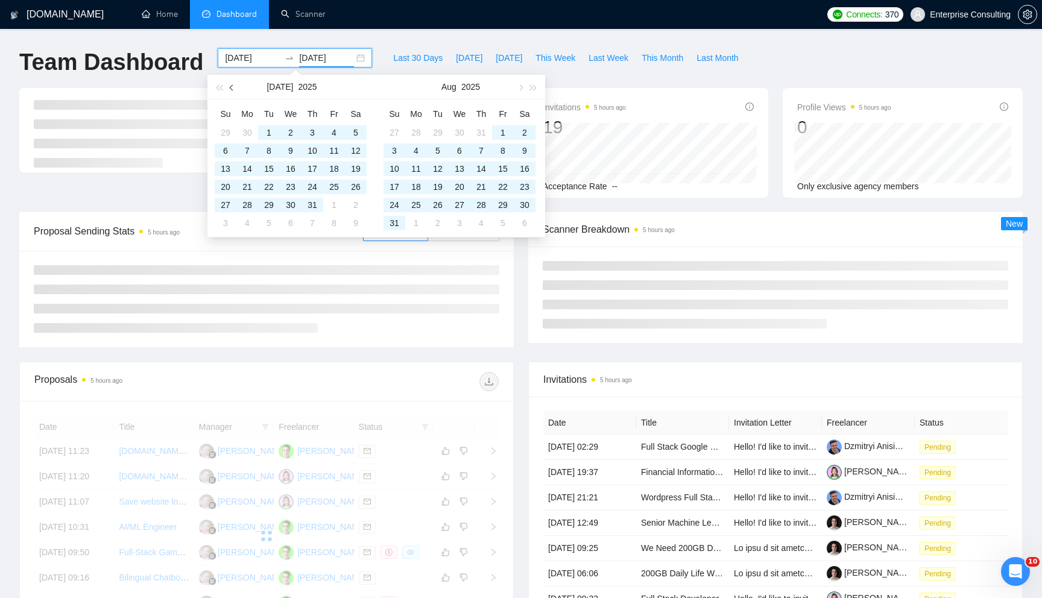
click at [233, 86] on span "button" at bounding box center [233, 87] width 6 height 6
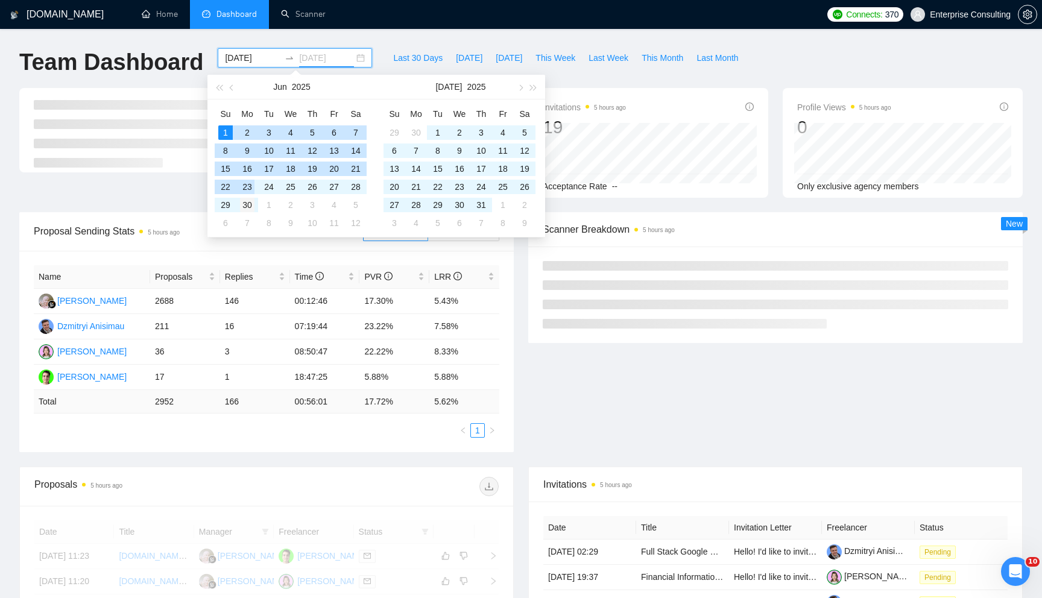
type input "[DATE]"
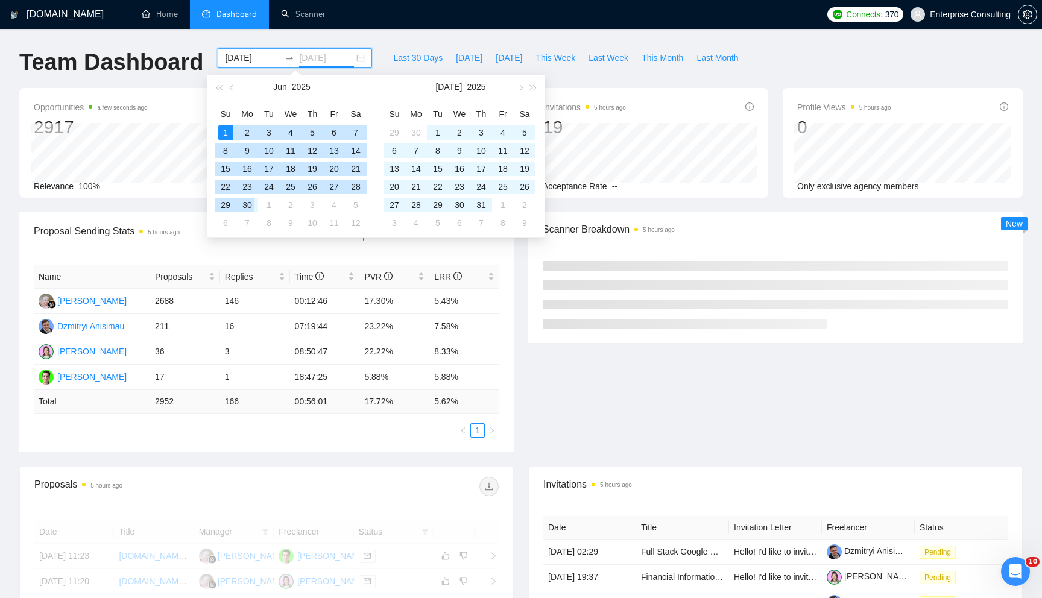
click at [249, 204] on div "30" at bounding box center [247, 205] width 14 height 14
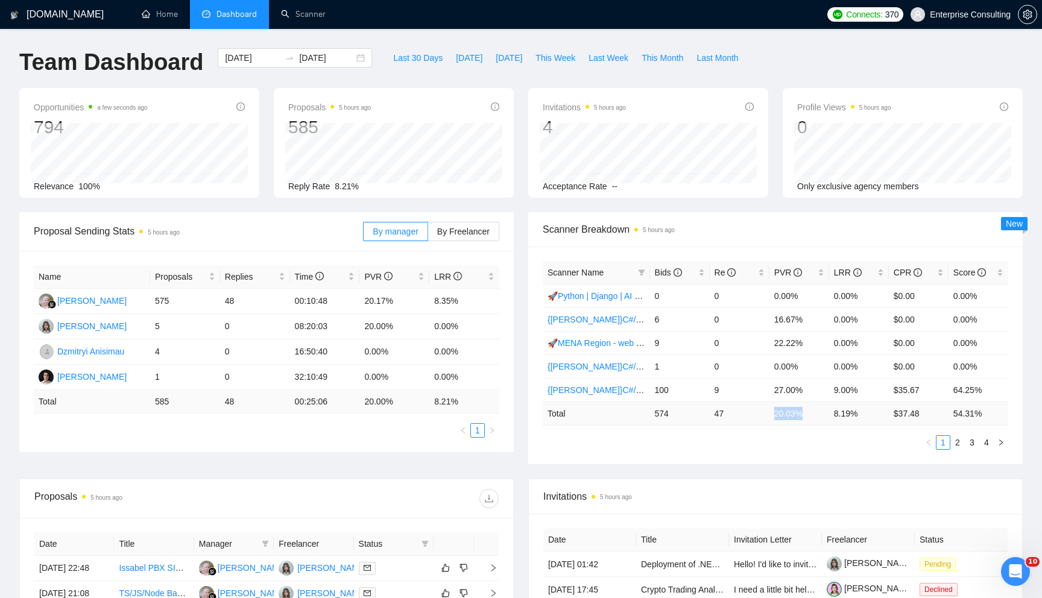
drag, startPoint x: 774, startPoint y: 413, endPoint x: 820, endPoint y: 413, distance: 45.8
click at [820, 413] on td "20.03 %" at bounding box center [800, 414] width 60 height 24
drag, startPoint x: 829, startPoint y: 412, endPoint x: 861, endPoint y: 412, distance: 32.0
click at [861, 412] on td "8.19 %" at bounding box center [859, 414] width 60 height 24
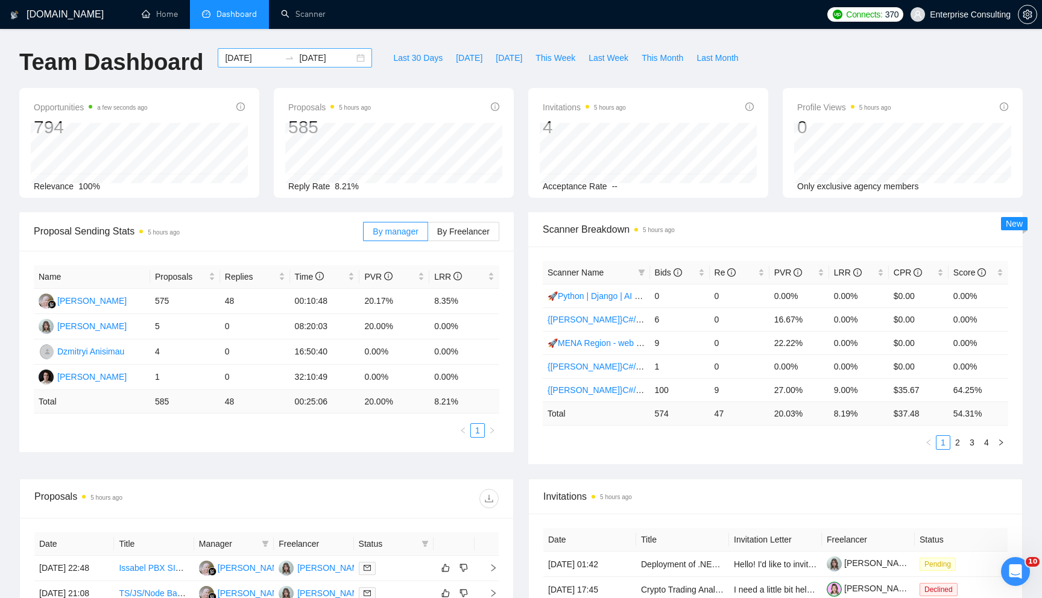
click at [350, 52] on div "[DATE] [DATE]" at bounding box center [295, 57] width 154 height 19
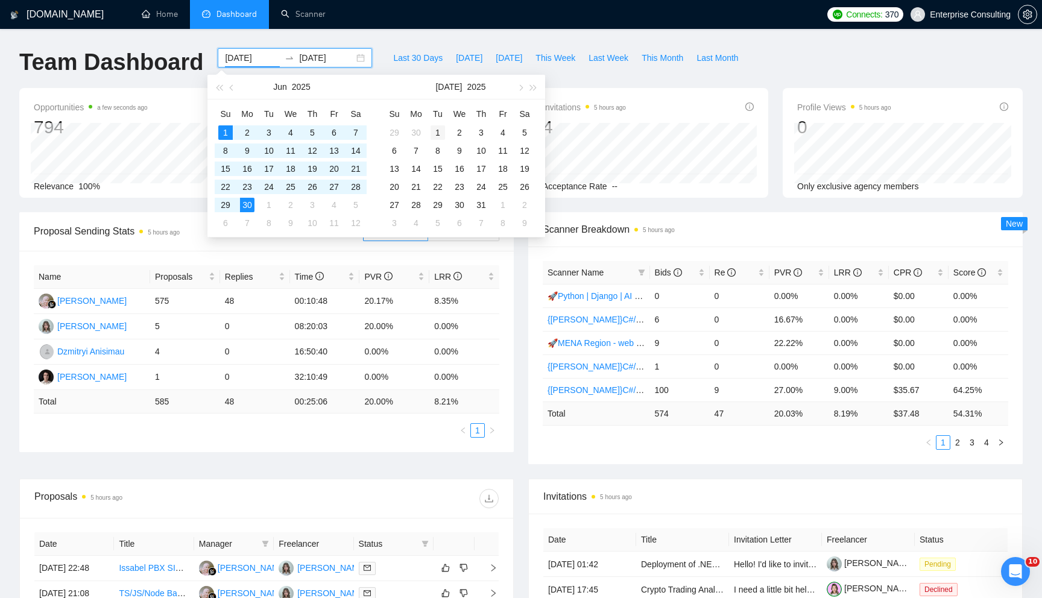
type input "[DATE]"
click at [435, 131] on div "1" at bounding box center [438, 132] width 14 height 14
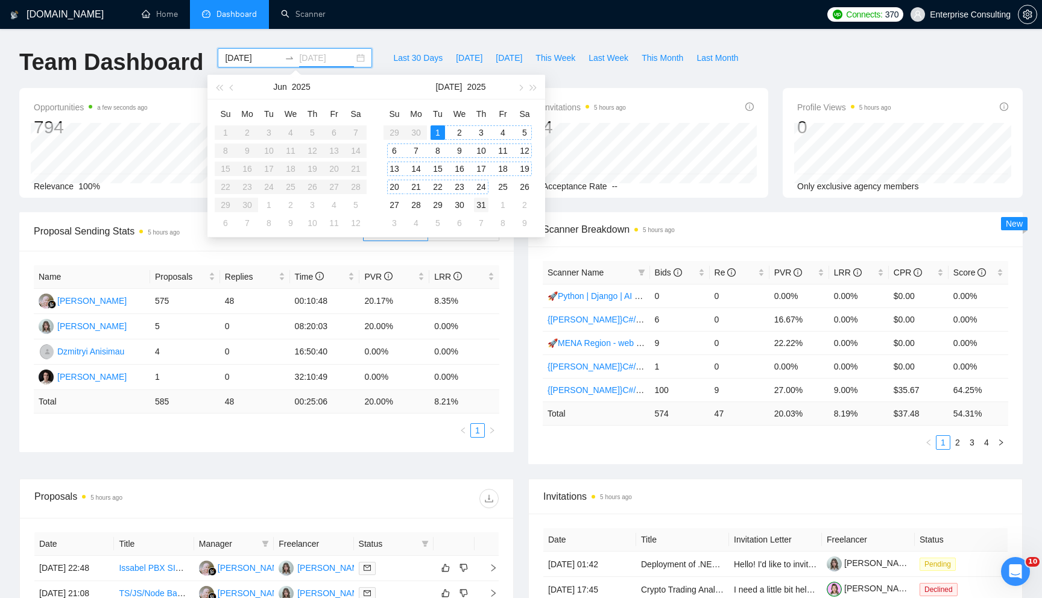
type input "[DATE]"
click at [481, 200] on div "31" at bounding box center [481, 205] width 14 height 14
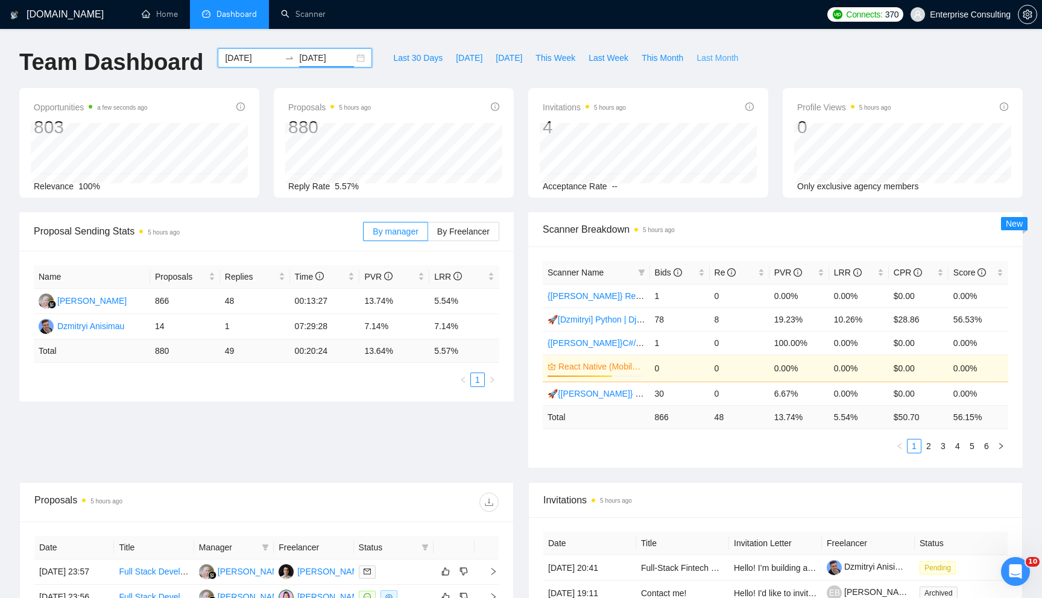
click at [715, 51] on span "Last Month" at bounding box center [718, 57] width 42 height 13
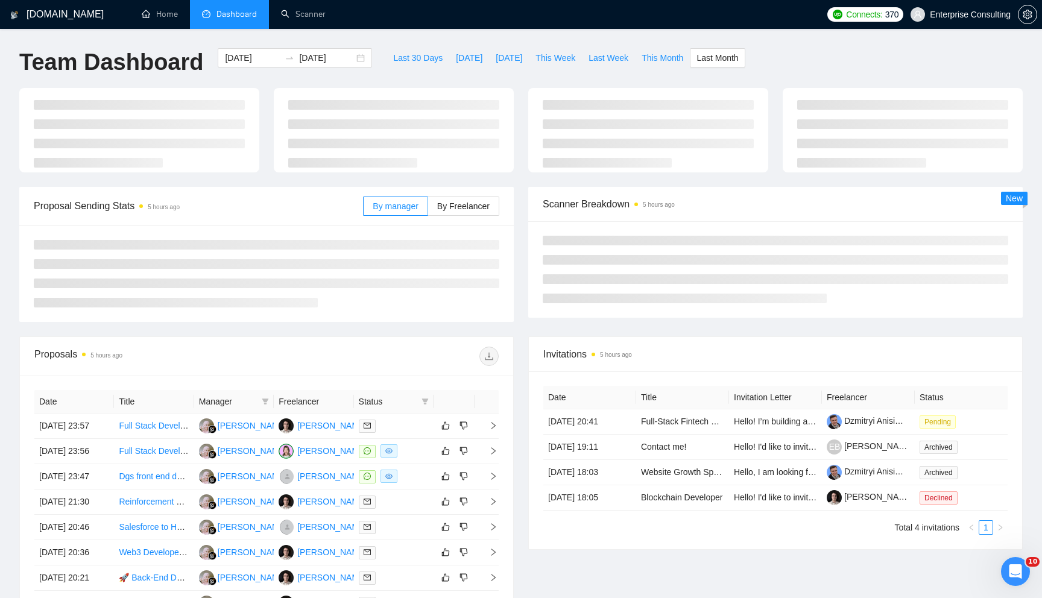
type input "[DATE]"
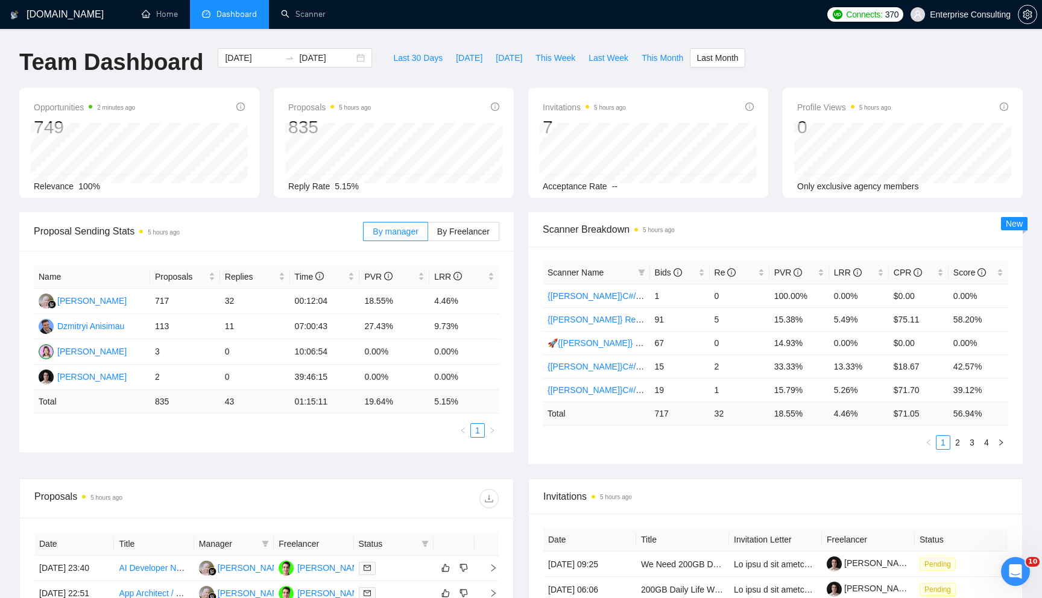
click at [238, 19] on span "Dashboard" at bounding box center [237, 14] width 40 height 10
click at [299, 19] on link "Scanner" at bounding box center [303, 14] width 45 height 10
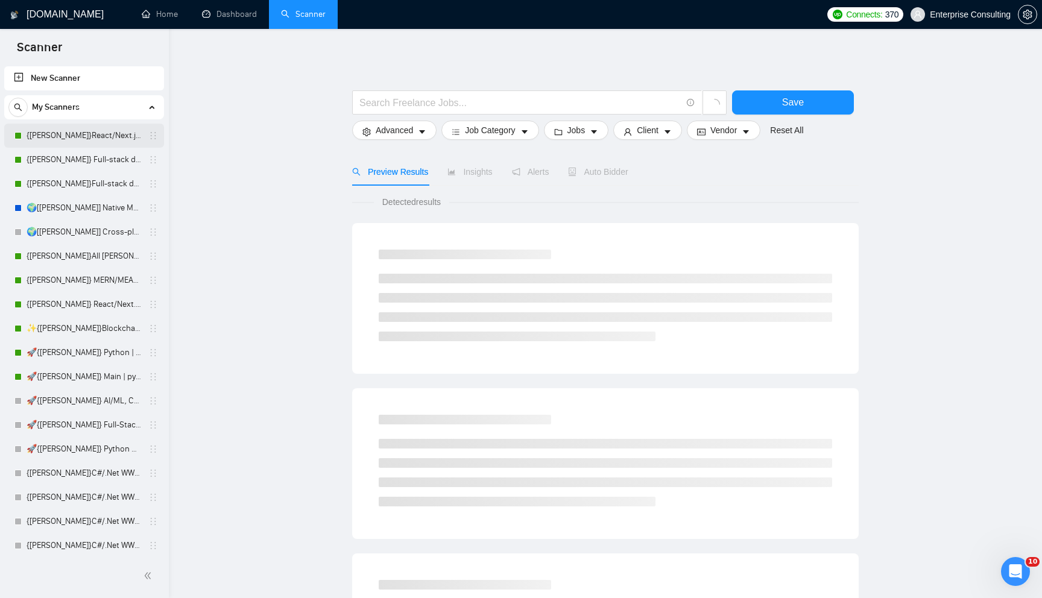
click at [45, 144] on link "{[PERSON_NAME]}React/Next.js/Node.js (Long-term, All Niches)" at bounding box center [84, 136] width 115 height 24
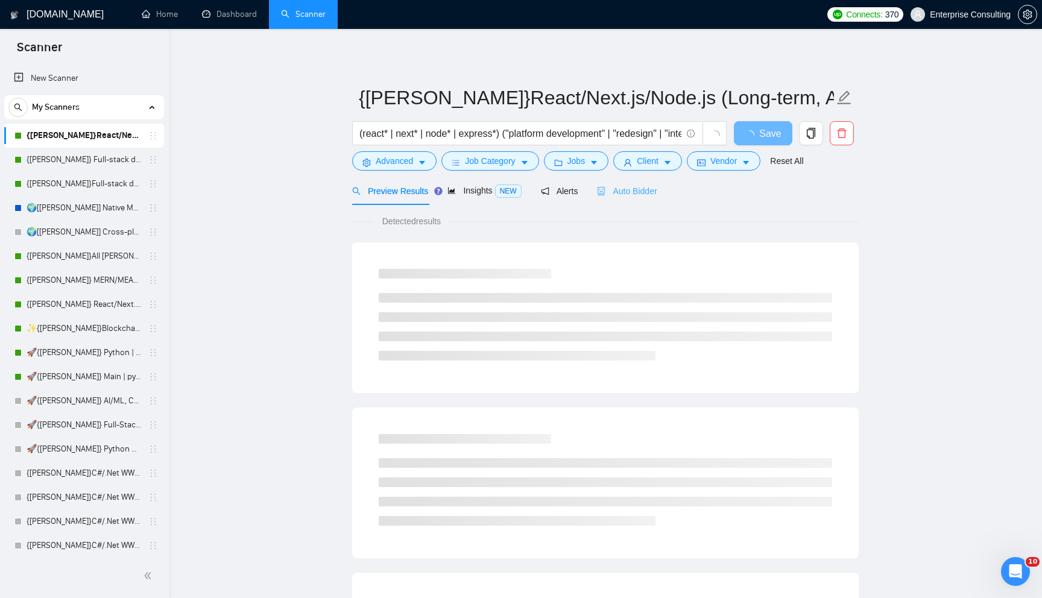
click at [625, 198] on div "Auto Bidder" at bounding box center [627, 191] width 60 height 28
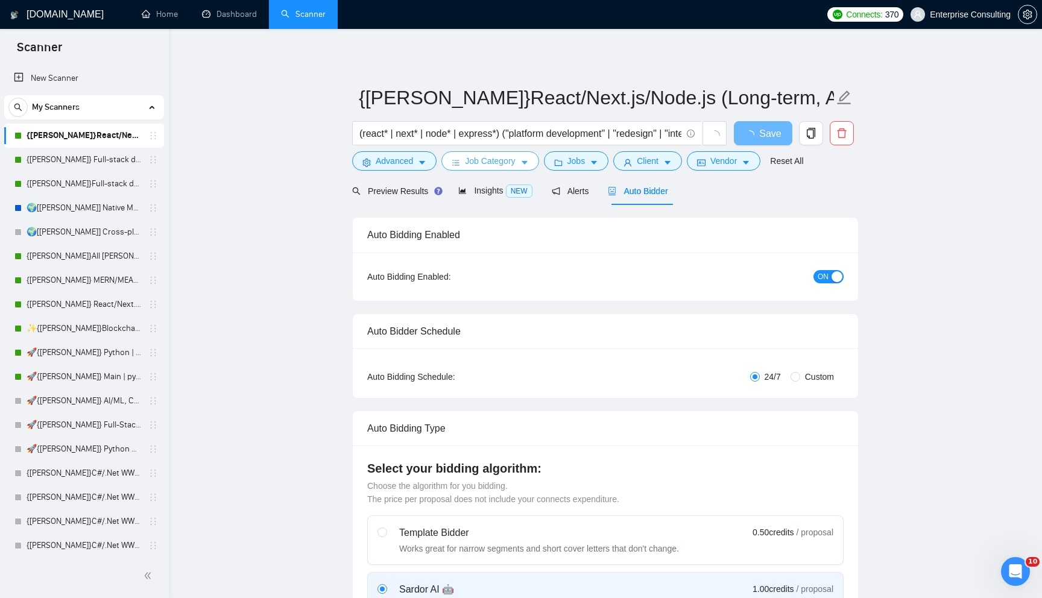
click at [493, 163] on span "Job Category" at bounding box center [490, 160] width 50 height 13
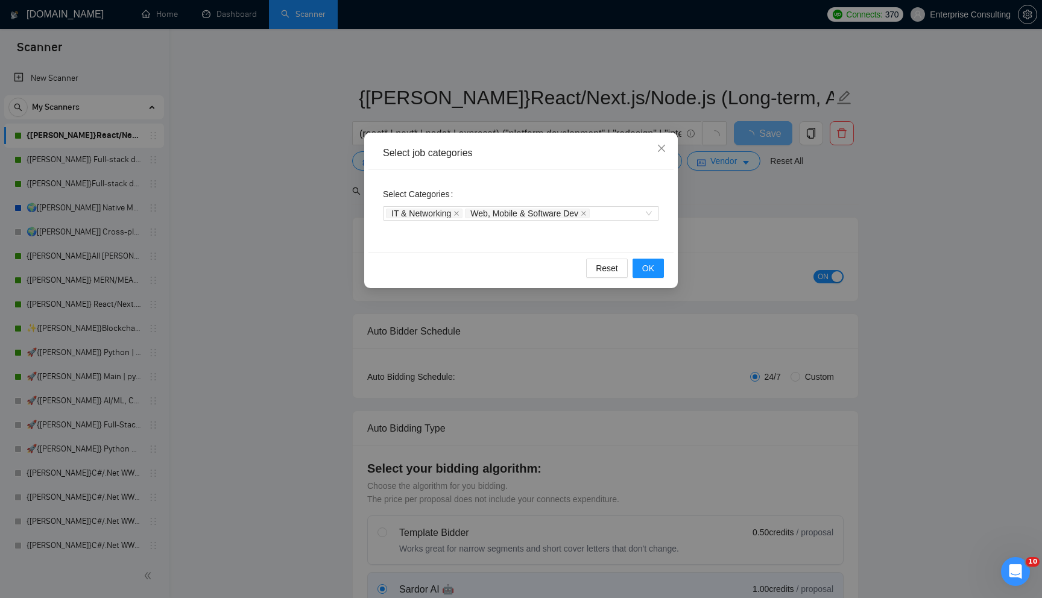
click at [343, 166] on div "Select job categories Select Categories IT & Networking Web, Mobile & Software …" at bounding box center [521, 299] width 1042 height 598
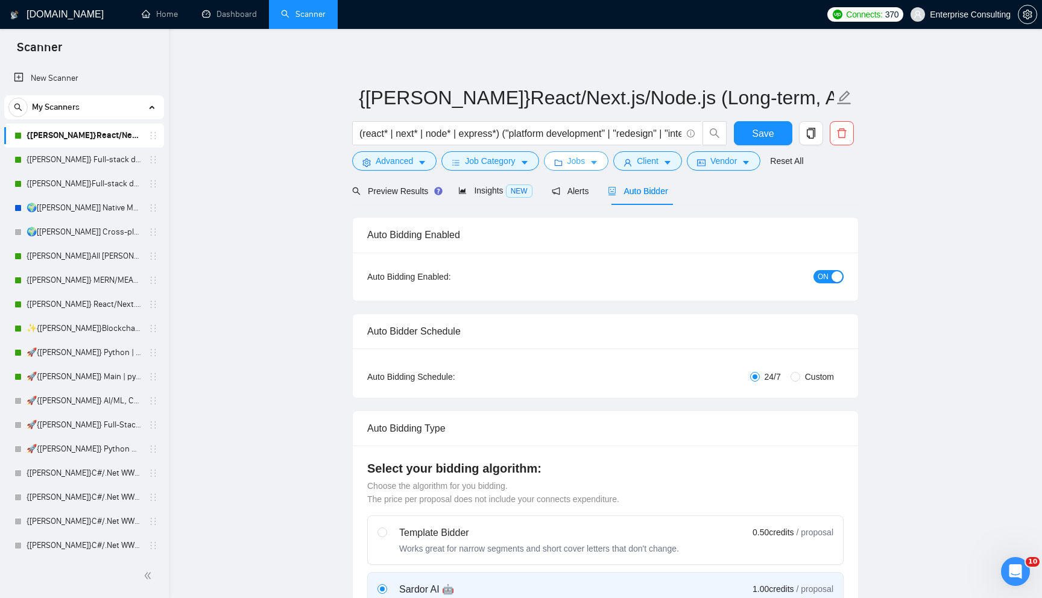
click at [563, 165] on icon "folder" at bounding box center [558, 163] width 8 height 8
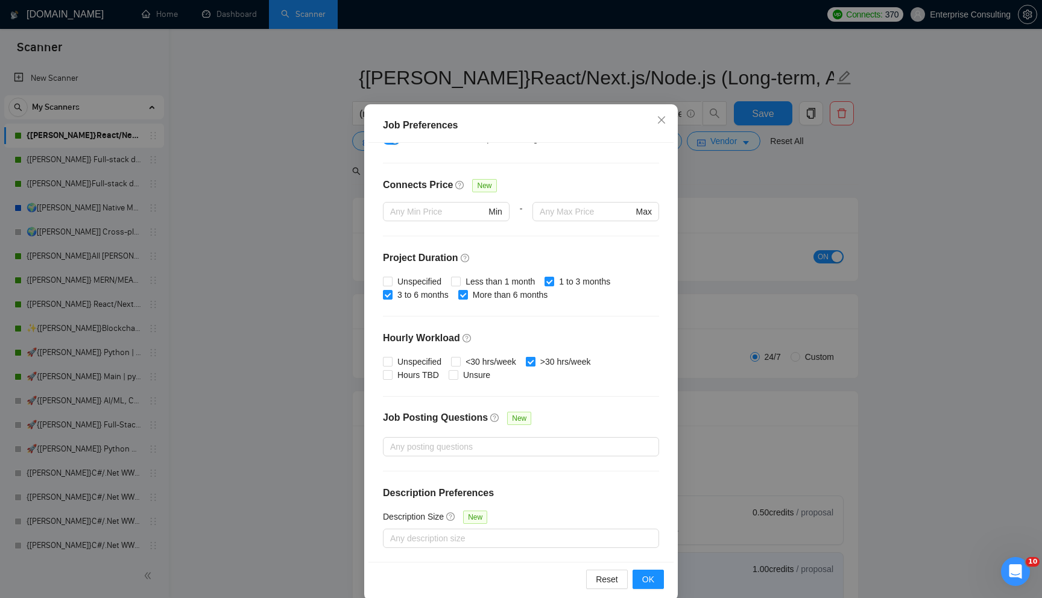
scroll to position [59, 0]
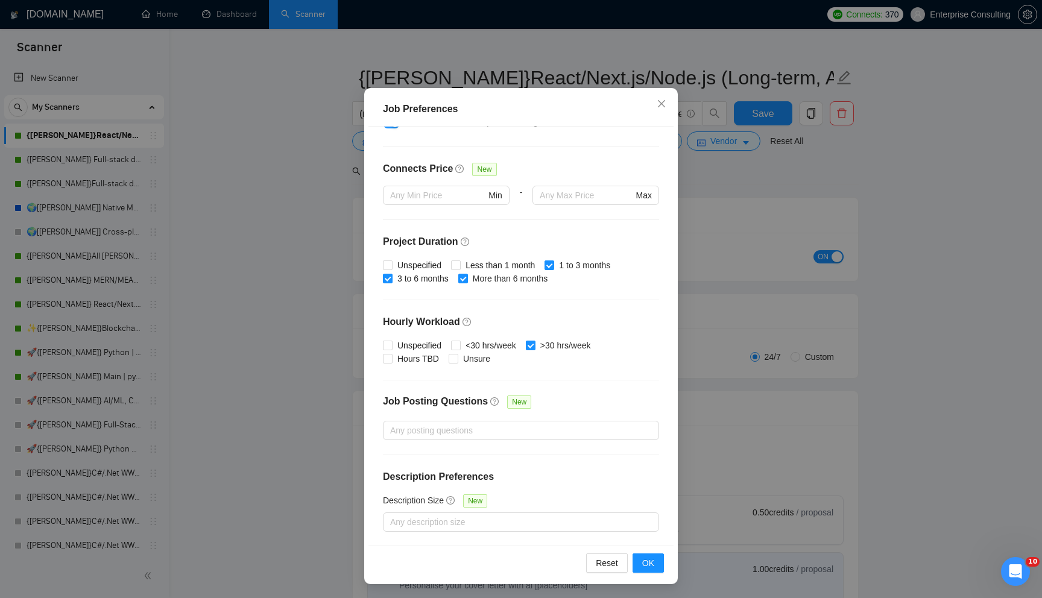
click at [770, 255] on div "Job Preferences Budget Project Type All Fixed Price Hourly Rate Fixed Price Bud…" at bounding box center [521, 299] width 1042 height 598
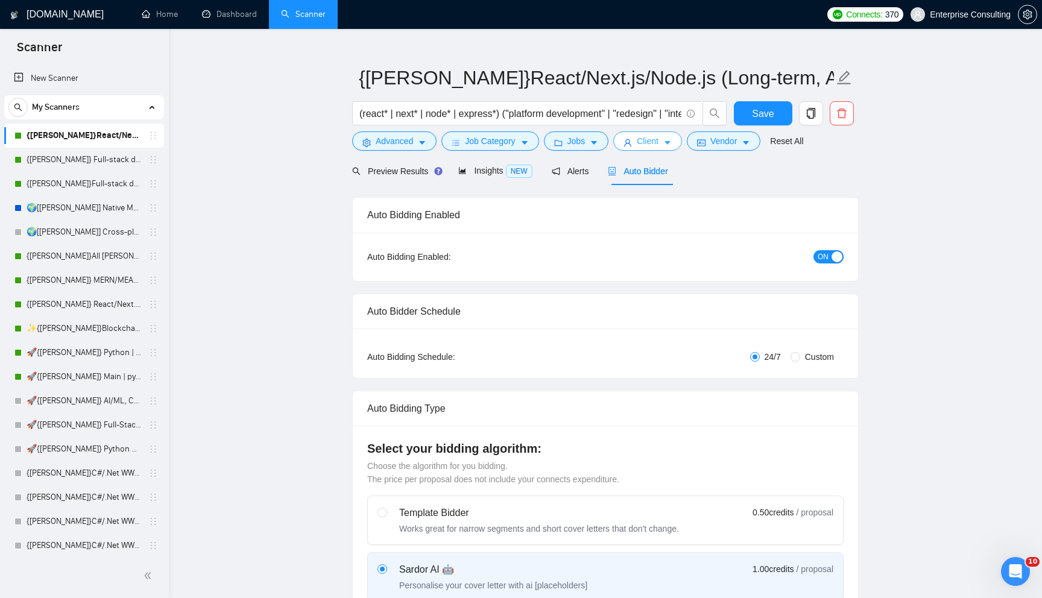
click at [667, 142] on button "Client" at bounding box center [647, 140] width 69 height 19
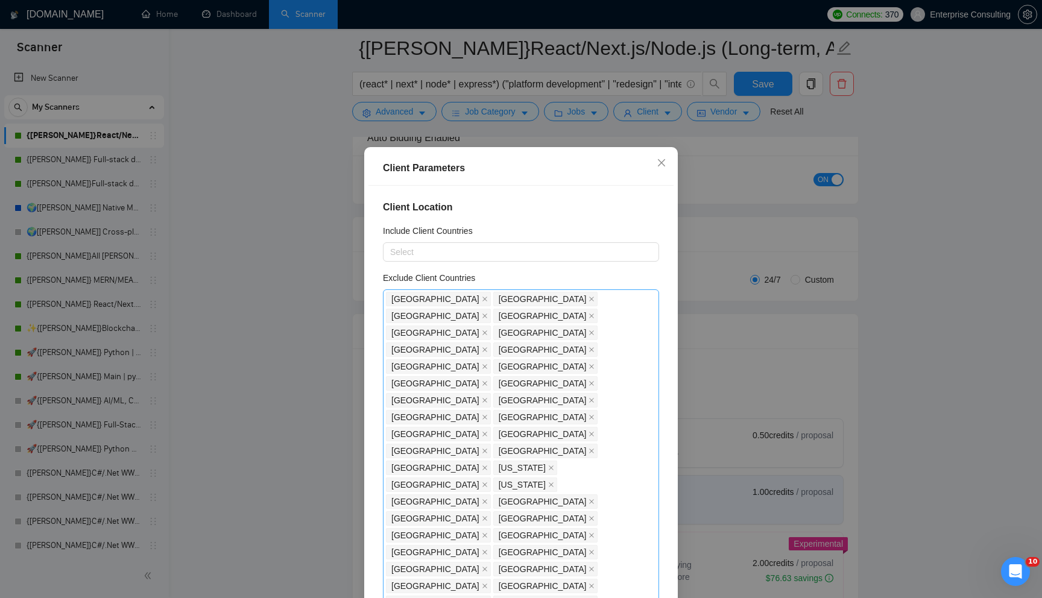
scroll to position [104, 0]
click at [590, 347] on icon "close" at bounding box center [592, 349] width 5 height 5
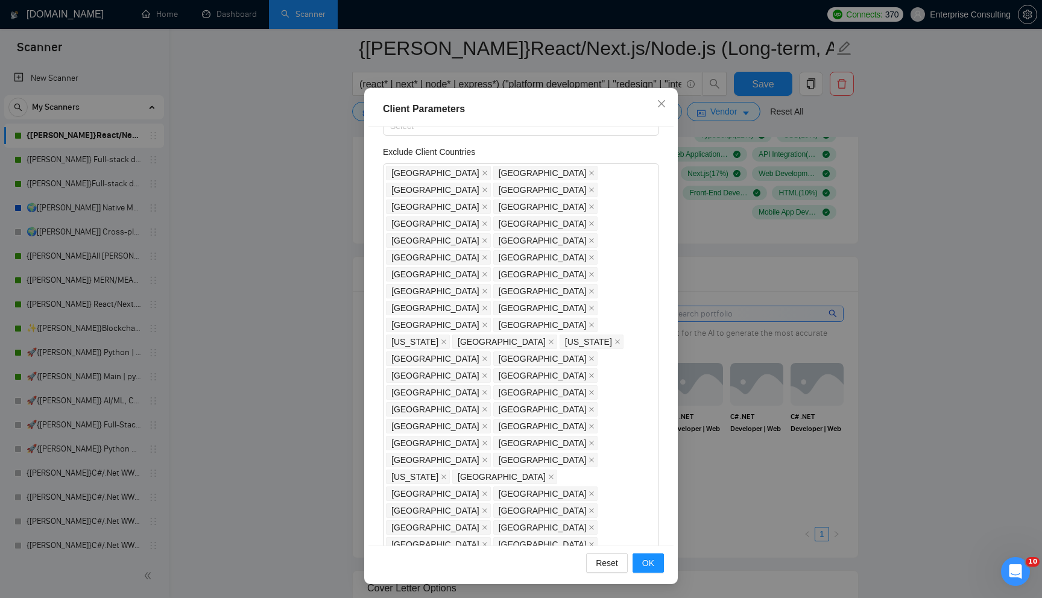
scroll to position [0, 0]
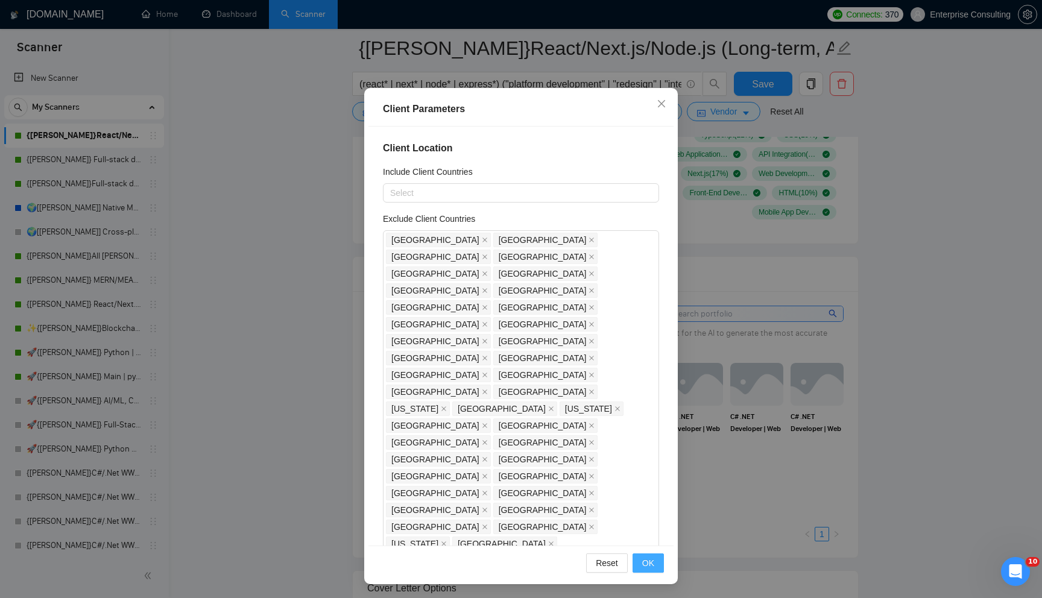
click at [653, 561] on span "OK" at bounding box center [648, 563] width 12 height 13
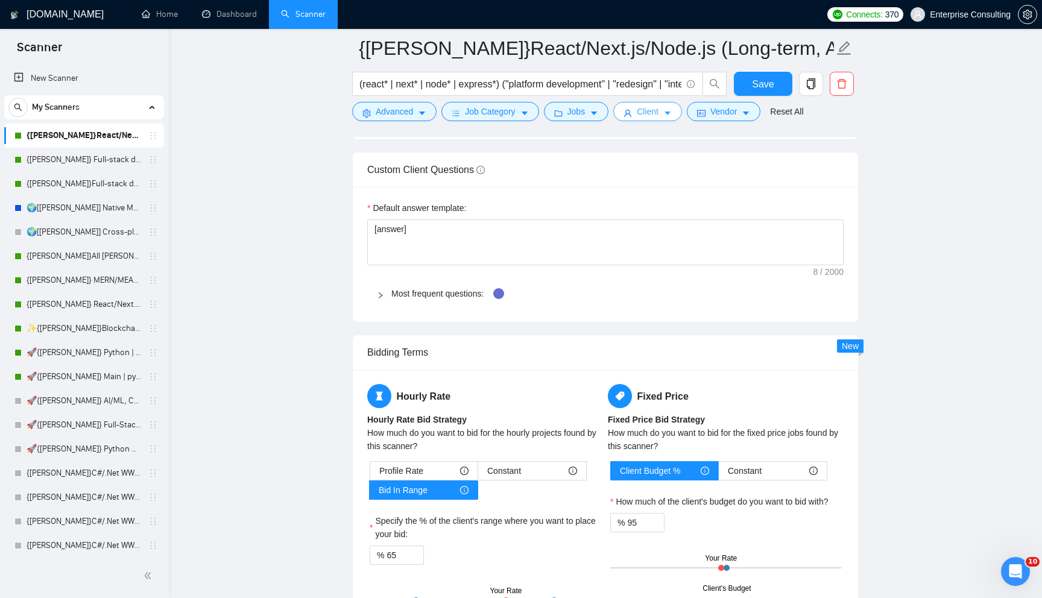
scroll to position [1748, 0]
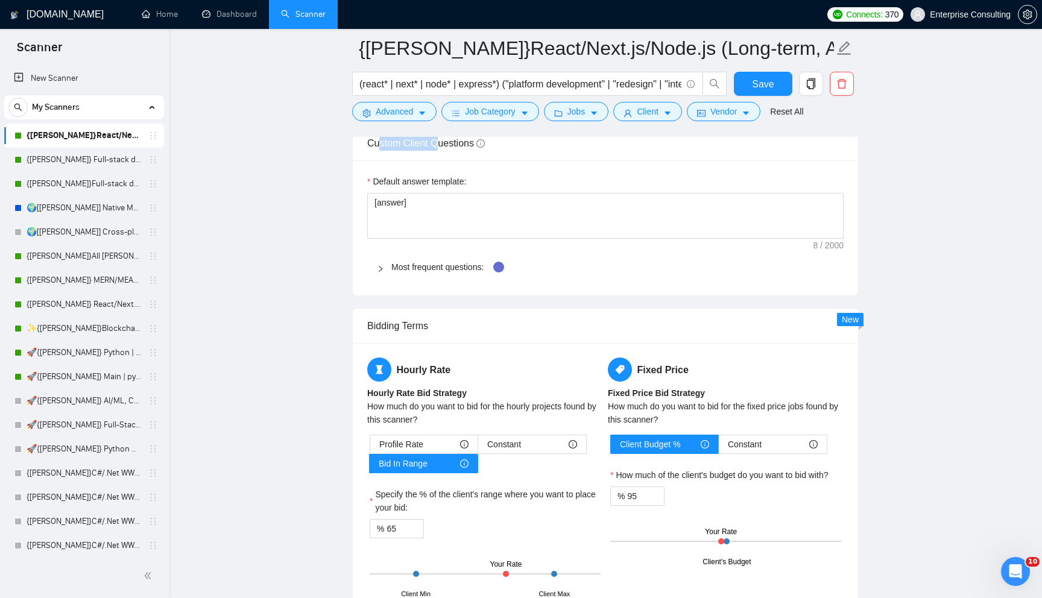
drag, startPoint x: 379, startPoint y: 163, endPoint x: 440, endPoint y: 163, distance: 60.9
click at [440, 148] on span "Custom Client Questions" at bounding box center [426, 143] width 118 height 10
click at [443, 148] on span "Custom Client Questions" at bounding box center [426, 143] width 118 height 10
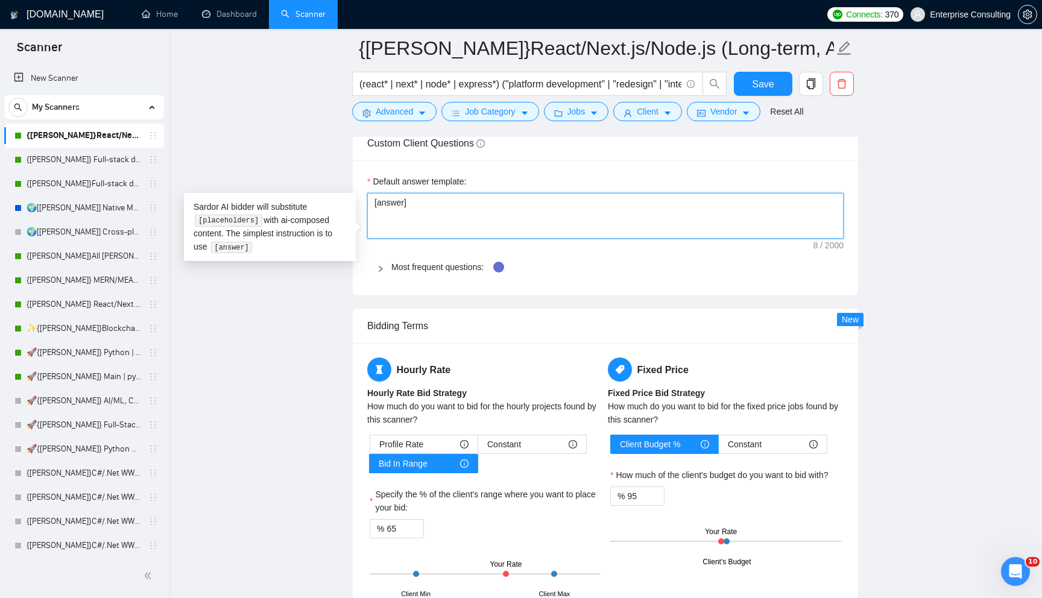
drag, startPoint x: 381, startPoint y: 227, endPoint x: 397, endPoint y: 227, distance: 16.9
click at [401, 227] on textarea "[answer]" at bounding box center [605, 216] width 477 height 46
click at [397, 227] on textarea "[answer]" at bounding box center [605, 216] width 477 height 46
click at [828, 267] on div "Default answer template: [answer] Most frequent questions: Describe your recent…" at bounding box center [605, 227] width 505 height 135
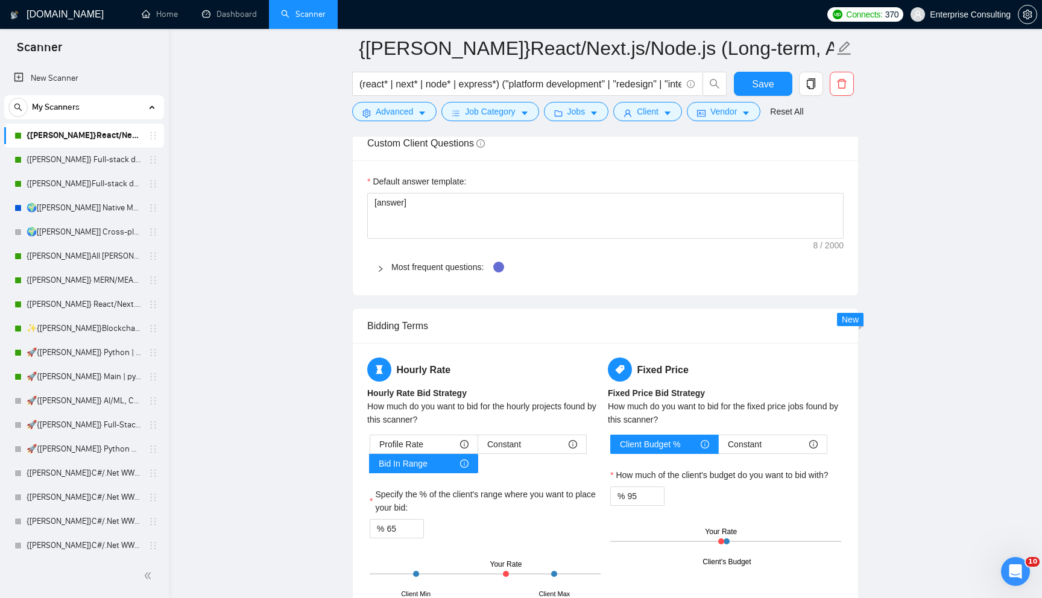
click at [373, 281] on div "Most frequent questions:" at bounding box center [605, 267] width 477 height 28
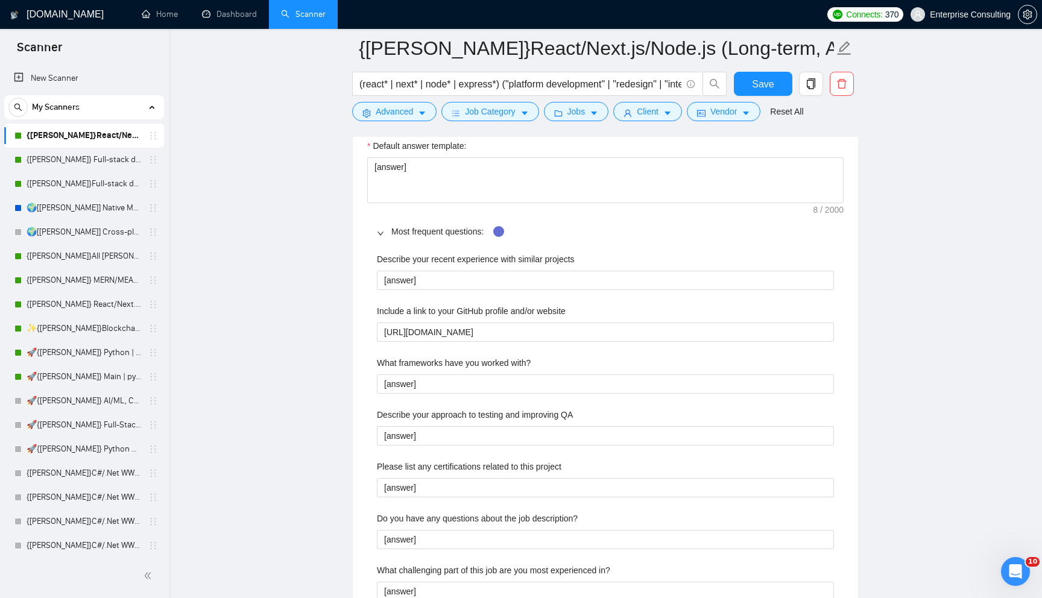
scroll to position [1775, 0]
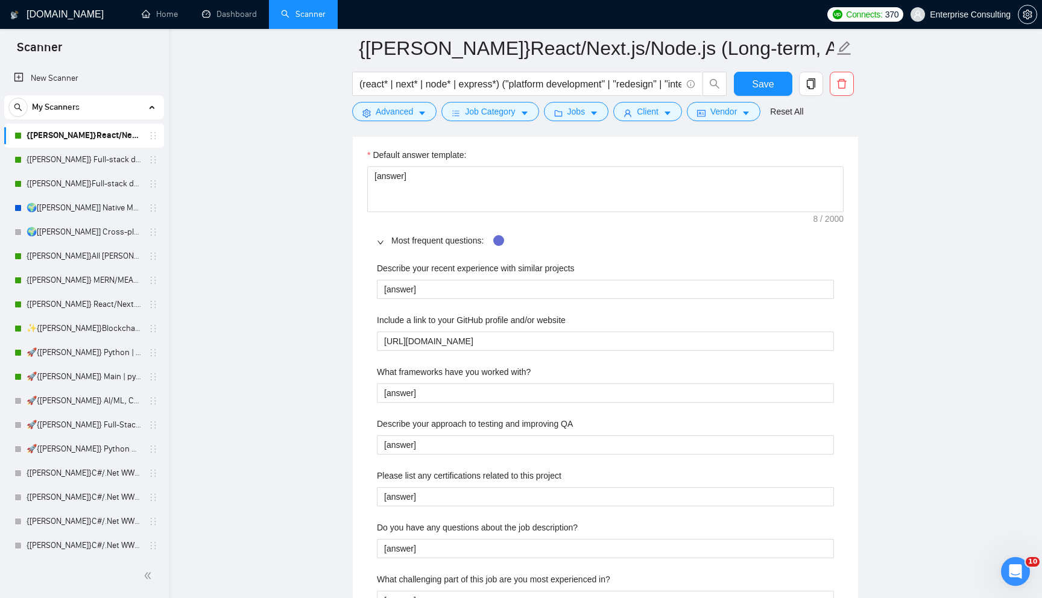
click at [383, 247] on div at bounding box center [384, 240] width 14 height 13
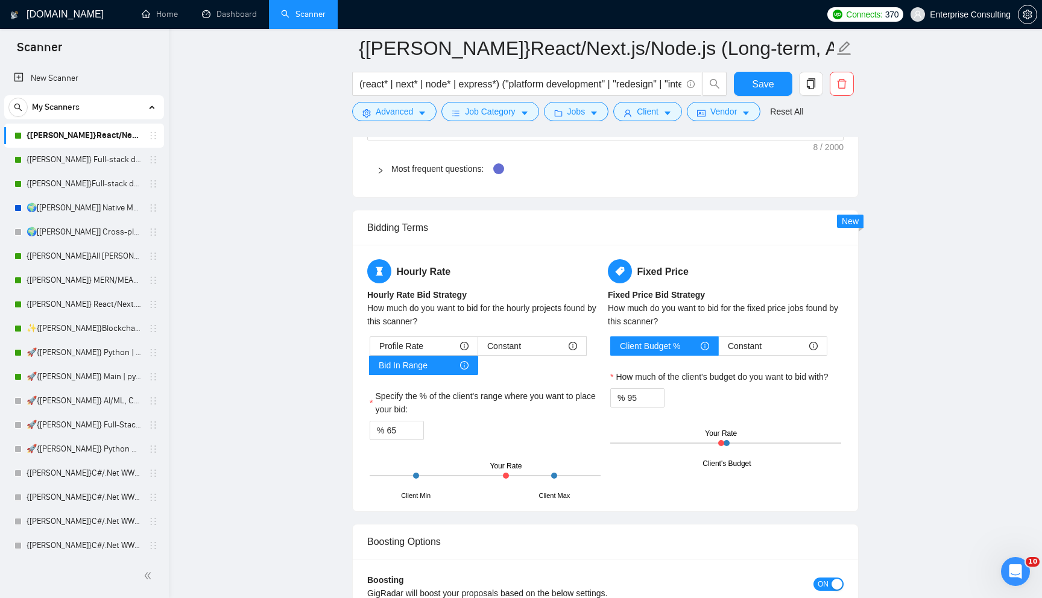
scroll to position [1857, 0]
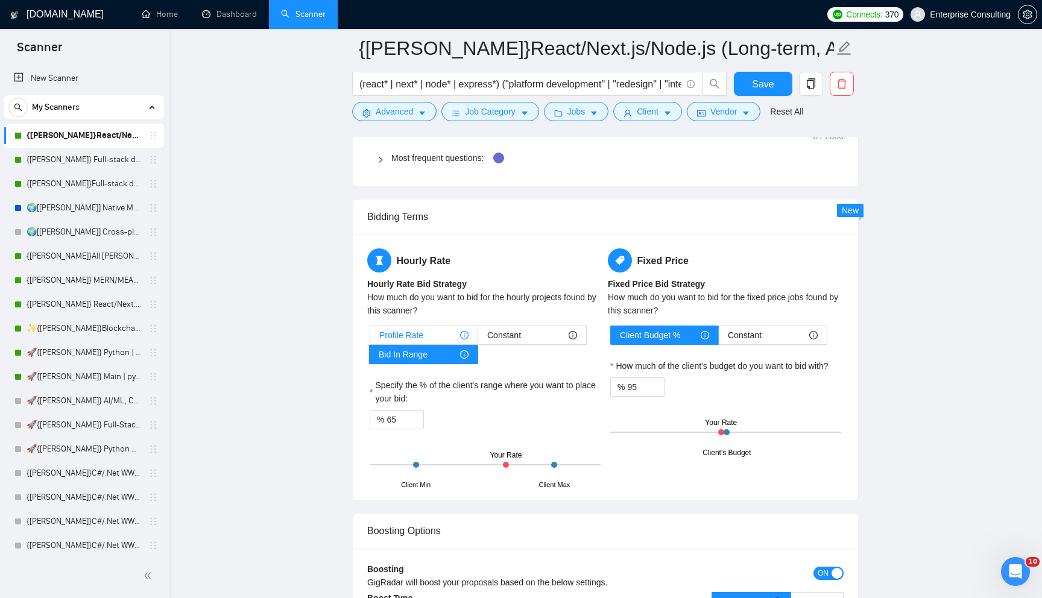
click at [428, 344] on div "Profile Rate" at bounding box center [423, 335] width 89 height 18
click at [370, 338] on input "Profile Rate" at bounding box center [370, 338] width 0 height 0
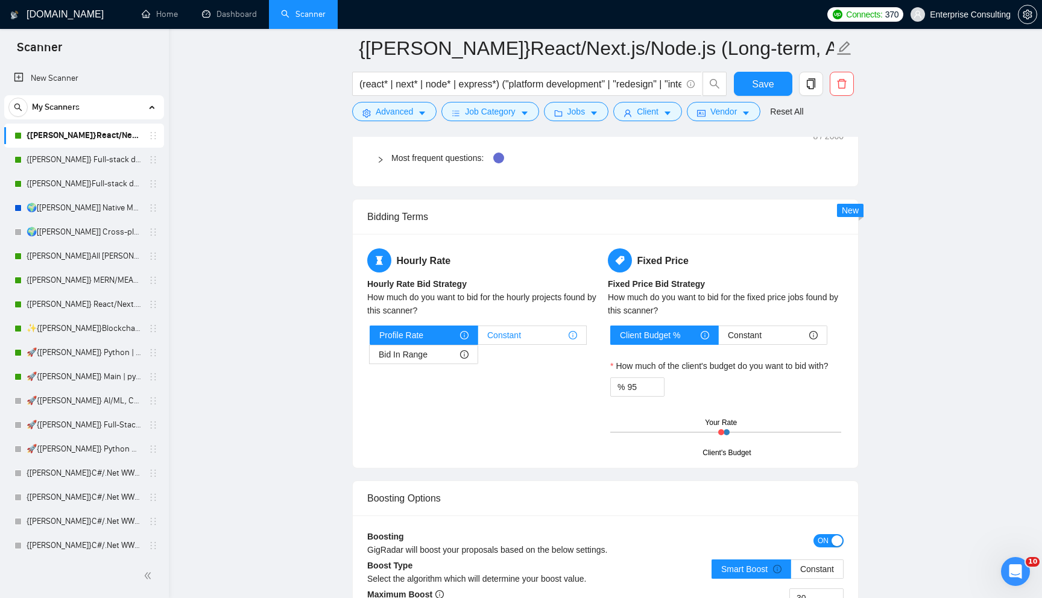
click at [487, 345] on label "Constant" at bounding box center [532, 335] width 109 height 19
click at [478, 338] on input "Constant" at bounding box center [478, 338] width 0 height 0
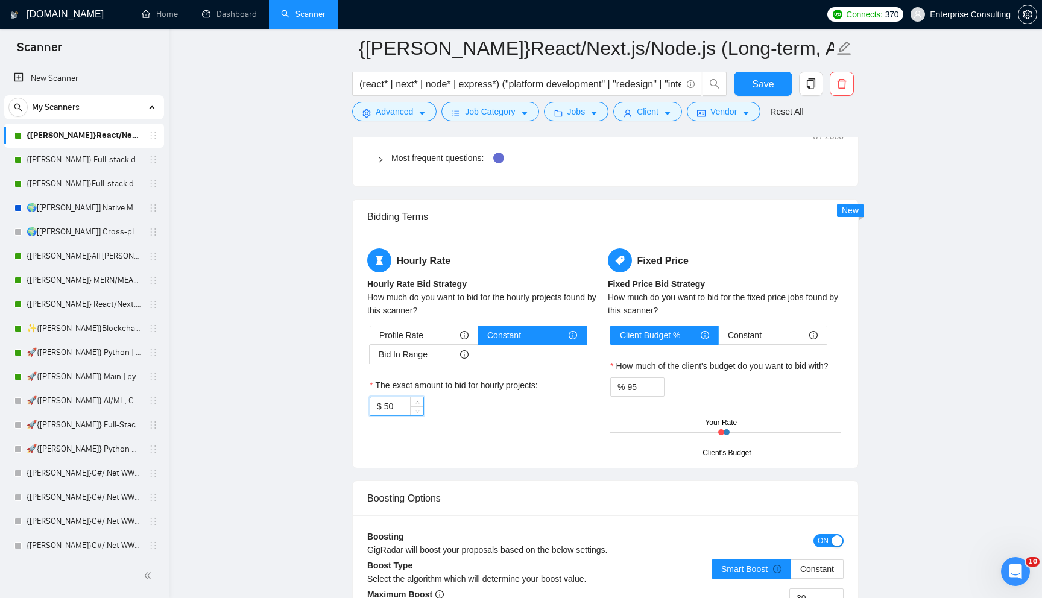
click at [394, 416] on input "50" at bounding box center [403, 406] width 39 height 18
click at [411, 364] on span "Bid In Range" at bounding box center [403, 355] width 49 height 18
click at [370, 358] on input "Bid In Range" at bounding box center [370, 358] width 0 height 0
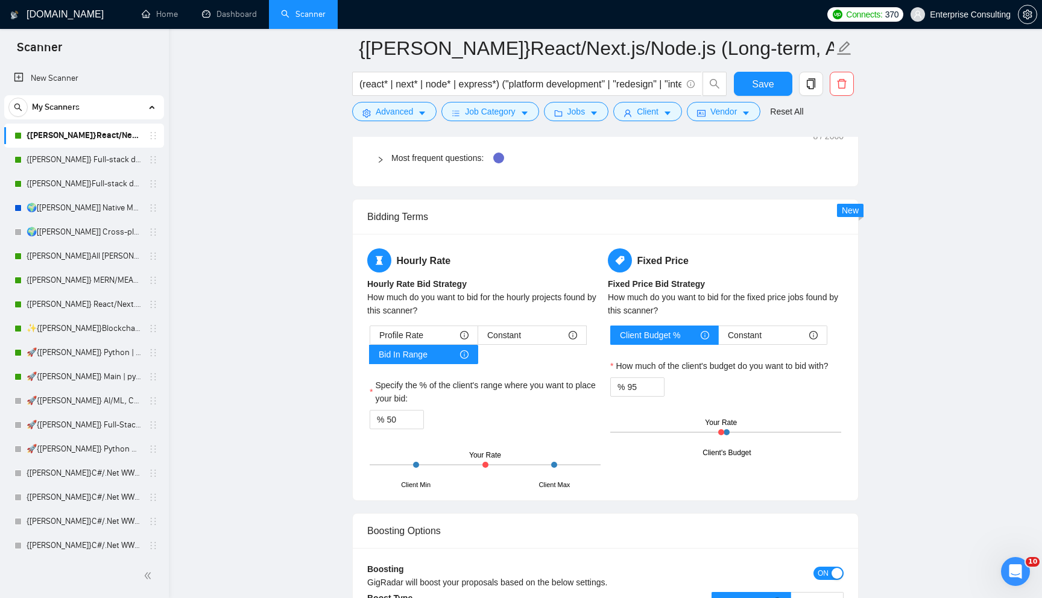
click at [487, 485] on div "Client Min Client Max Your Rate" at bounding box center [485, 465] width 231 height 42
click at [419, 418] on icon "up" at bounding box center [418, 417] width 4 height 2
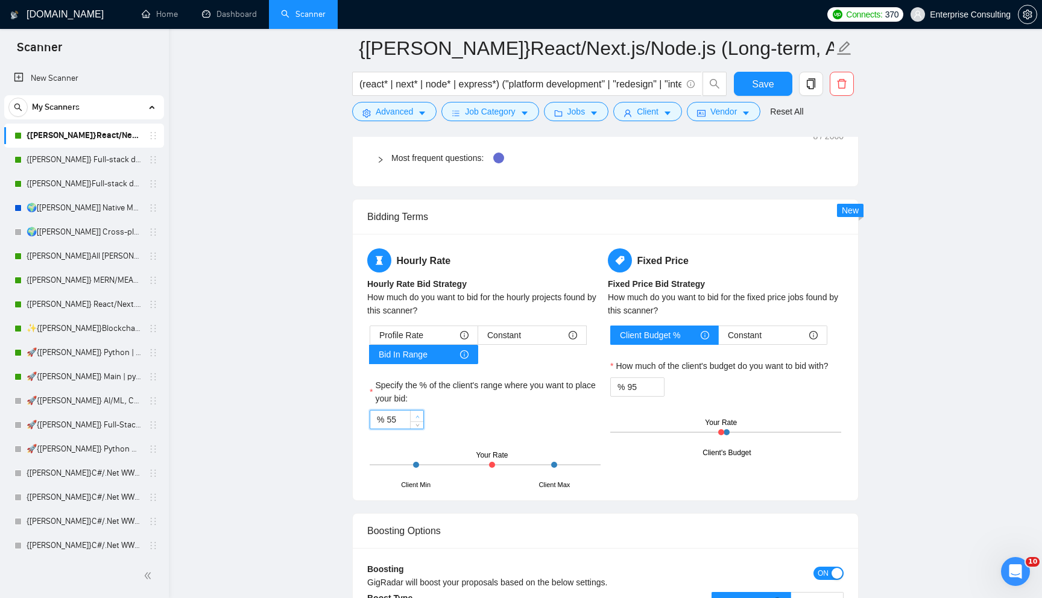
click at [419, 418] on icon "up" at bounding box center [418, 417] width 4 height 2
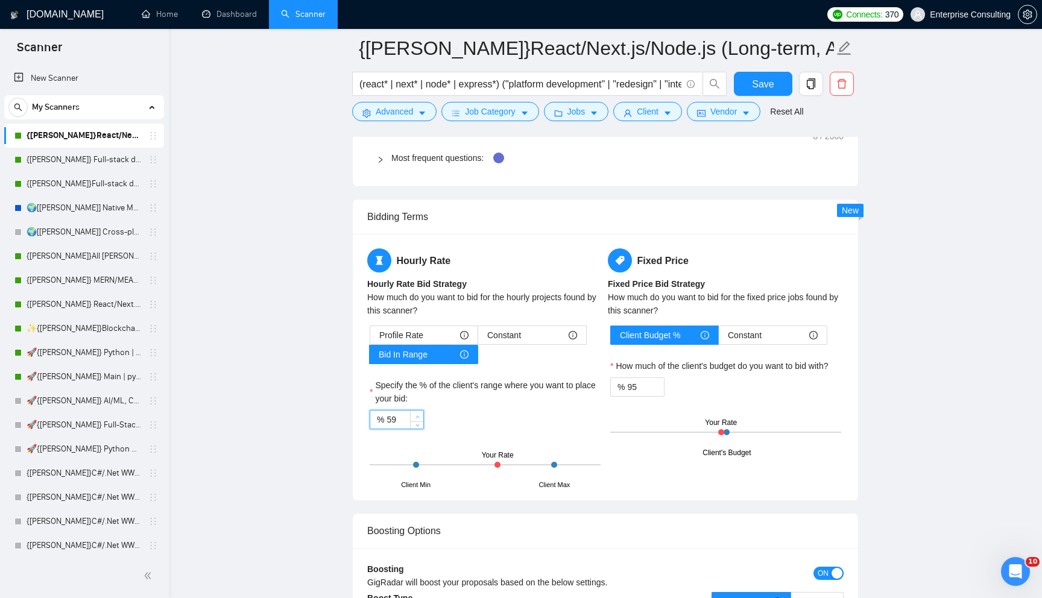
type input "60"
click at [419, 418] on icon "up" at bounding box center [418, 417] width 4 height 2
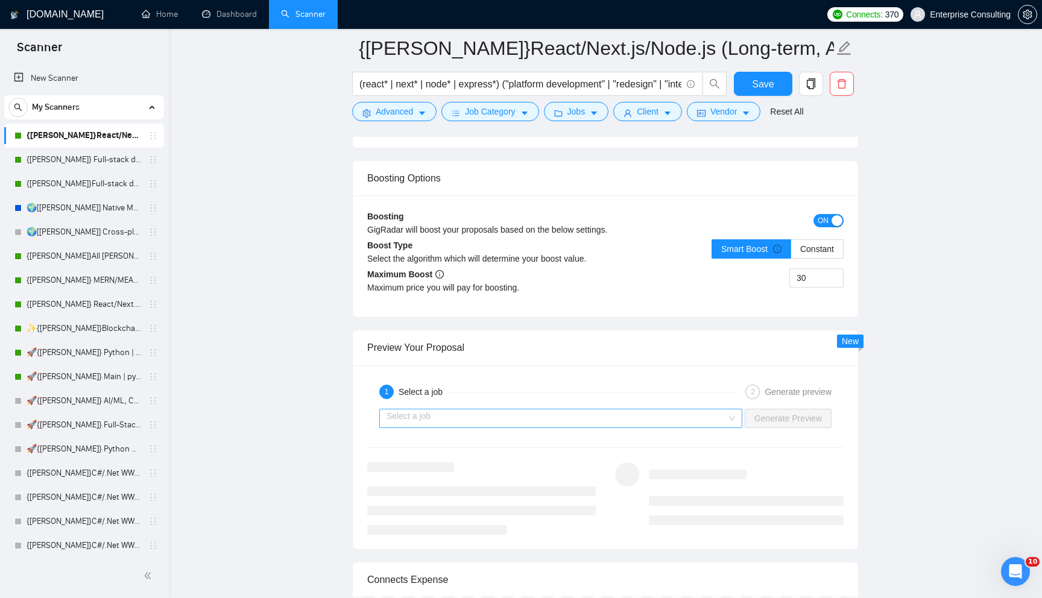
scroll to position [2221, 0]
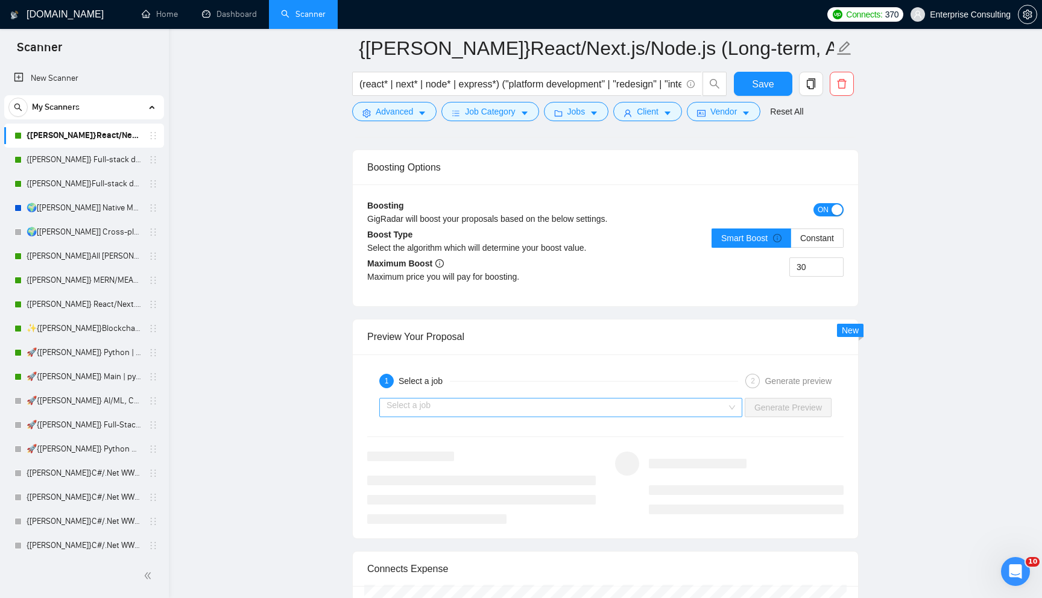
click at [439, 417] on input "search" at bounding box center [557, 408] width 340 height 18
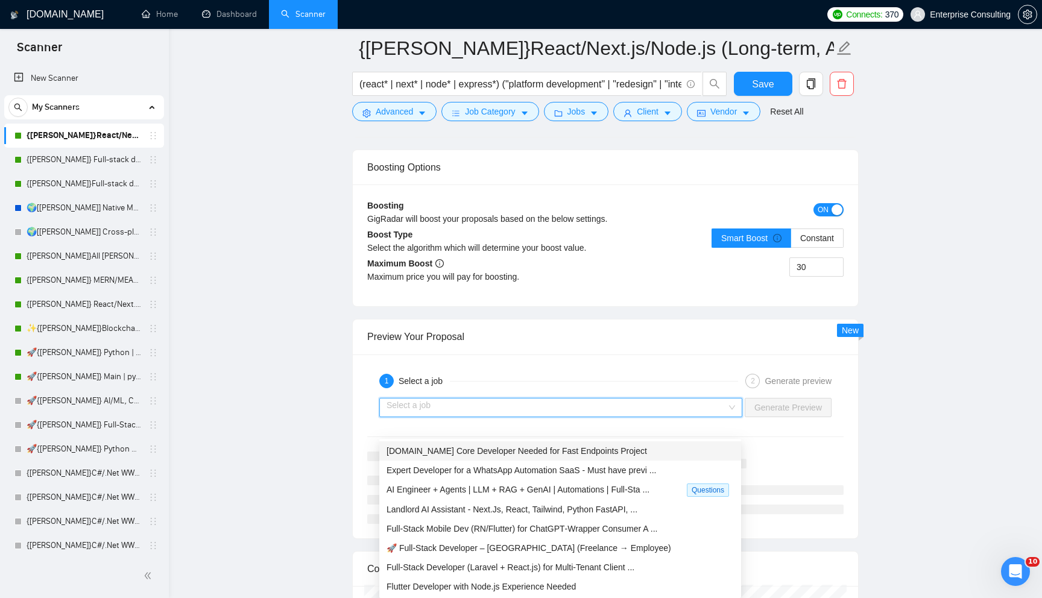
click at [452, 454] on span "[DOMAIN_NAME] Core Developer Needed for Fast Endpoints Project" at bounding box center [517, 451] width 261 height 10
click at [452, 454] on div "1 Select a job 2 Generate preview Select a job Generate Preview" at bounding box center [605, 447] width 505 height 184
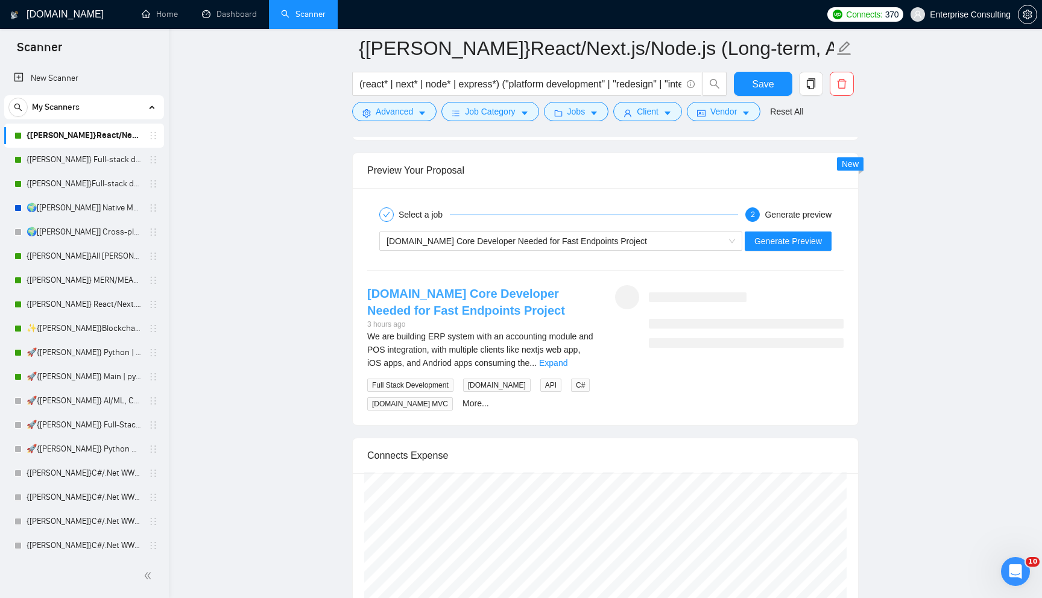
scroll to position [2389, 0]
click at [568, 366] on link "Expand" at bounding box center [553, 361] width 28 height 10
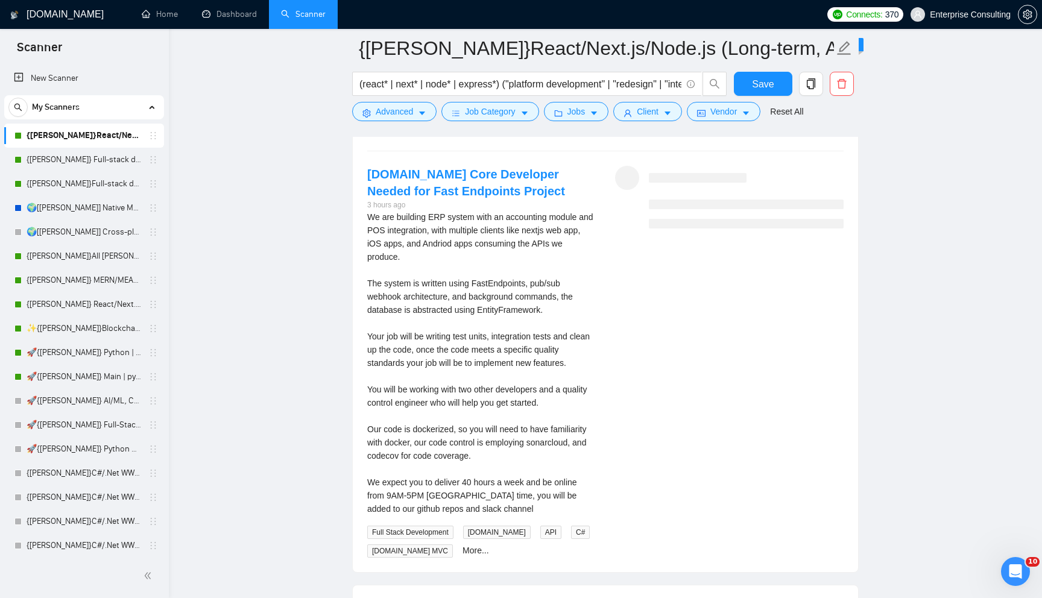
scroll to position [2507, 0]
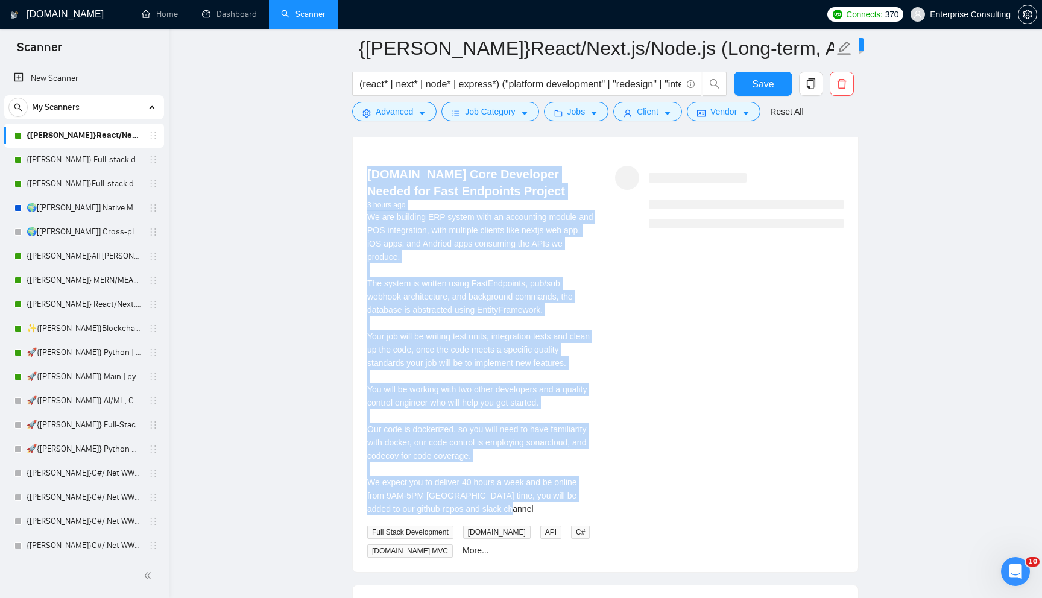
drag, startPoint x: 358, startPoint y: 186, endPoint x: 582, endPoint y: 533, distance: 412.2
click at [582, 533] on div "[DOMAIN_NAME] Core Developer Needed for Fast Endpoints Project 3 hours ago We a…" at bounding box center [482, 362] width 248 height 393
copy div "[DOMAIN_NAME] Core Developer Needed for Fast Endpoints Project 3 hours ago We a…"
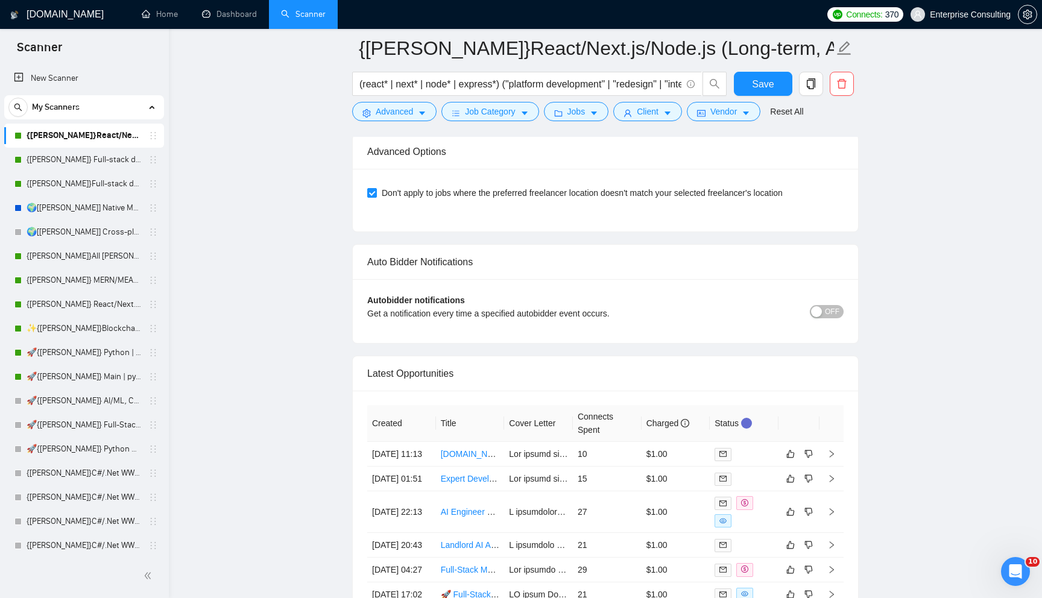
scroll to position [3205, 0]
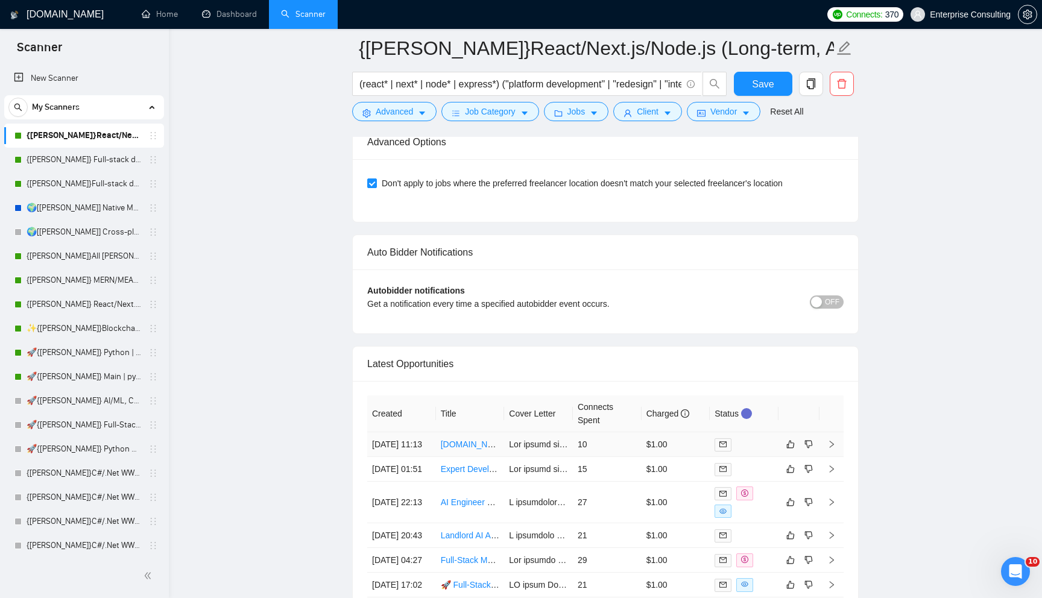
click at [609, 457] on td "10" at bounding box center [607, 444] width 69 height 25
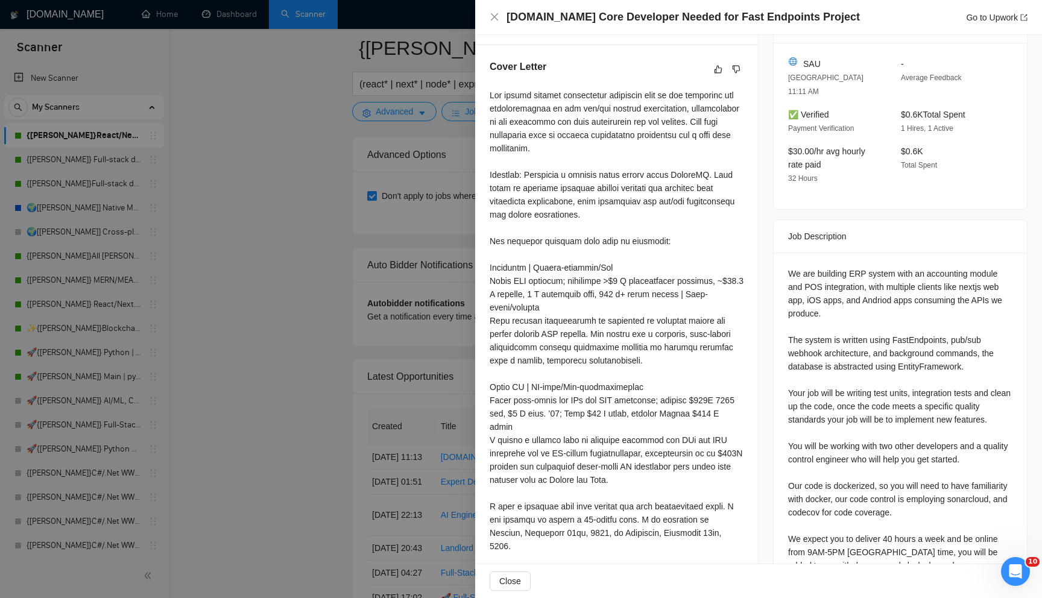
scroll to position [303, 0]
